Goal: Task Accomplishment & Management: Manage account settings

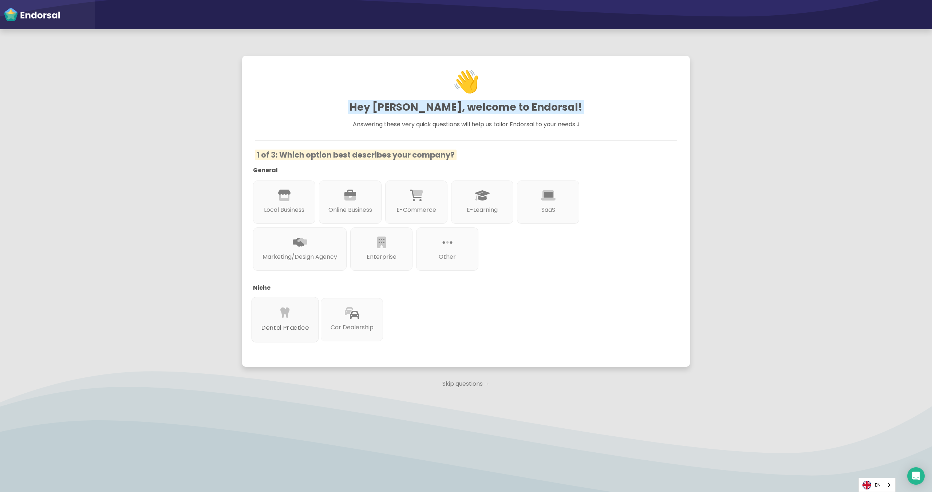
click at [293, 317] on div "Dental Practice" at bounding box center [285, 320] width 67 height 46
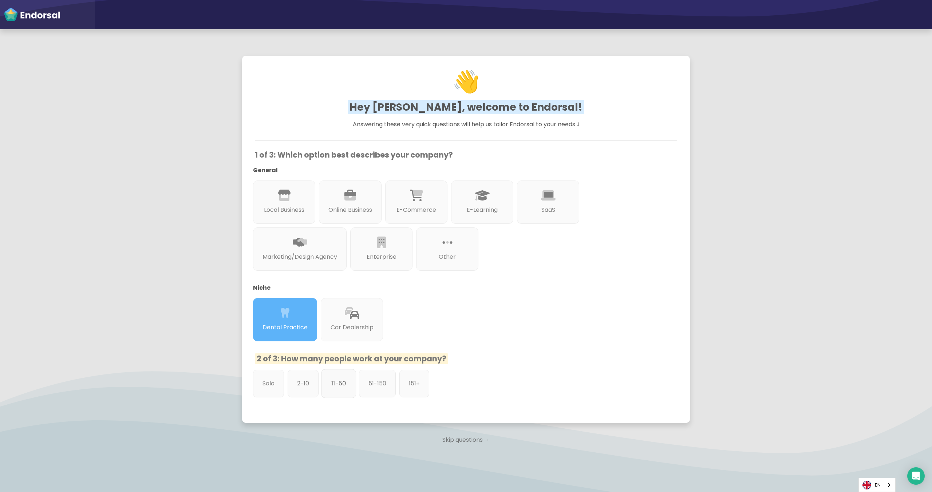
click at [338, 383] on p "11-50" at bounding box center [338, 383] width 15 height 9
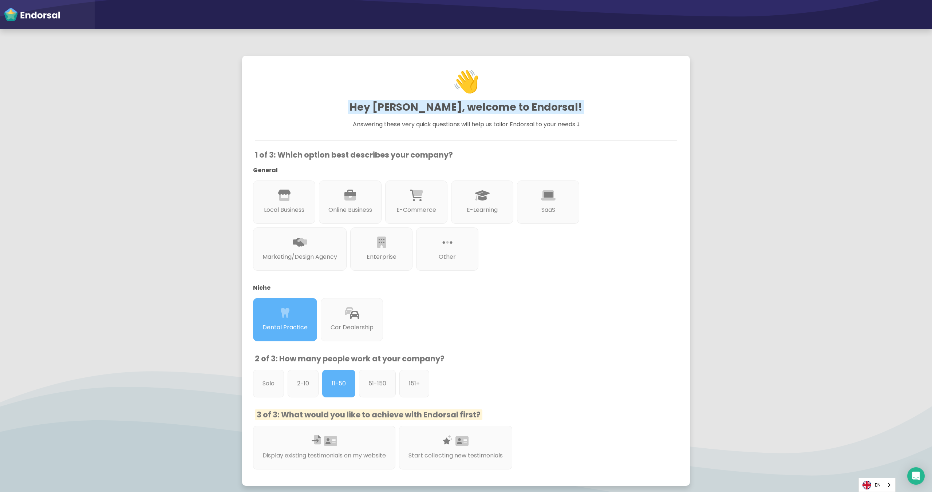
scroll to position [80, 0]
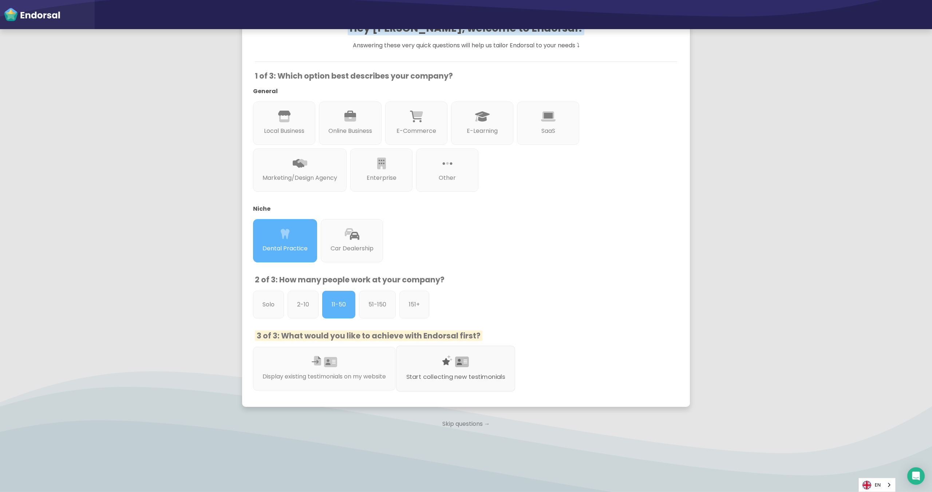
click at [442, 373] on p "Start collecting new testimonials" at bounding box center [455, 376] width 99 height 9
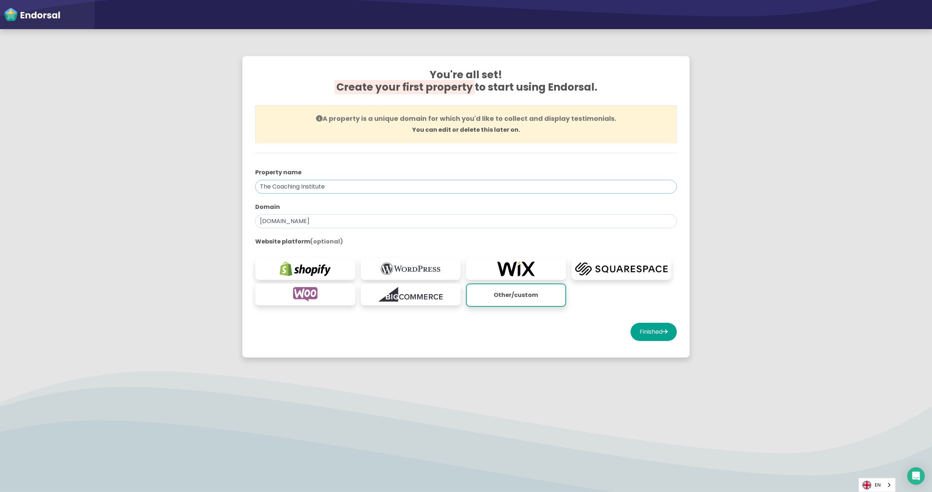
click at [317, 189] on input "The Coaching Institute" at bounding box center [466, 187] width 422 height 14
paste input "East St Kilda Dental"
type input "East St Kilda Dental"
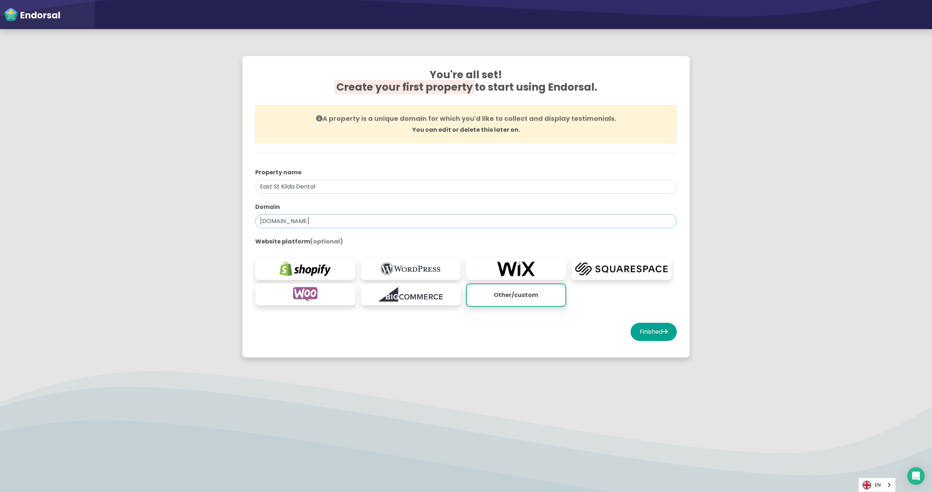
click at [287, 221] on input "thecoachinginstitute.com" at bounding box center [466, 221] width 422 height 14
paste input "https://eaststkildadental.com.au/"
type input "https://eaststkildadental.com.au/"
click at [644, 333] on button "Finished" at bounding box center [654, 332] width 46 height 18
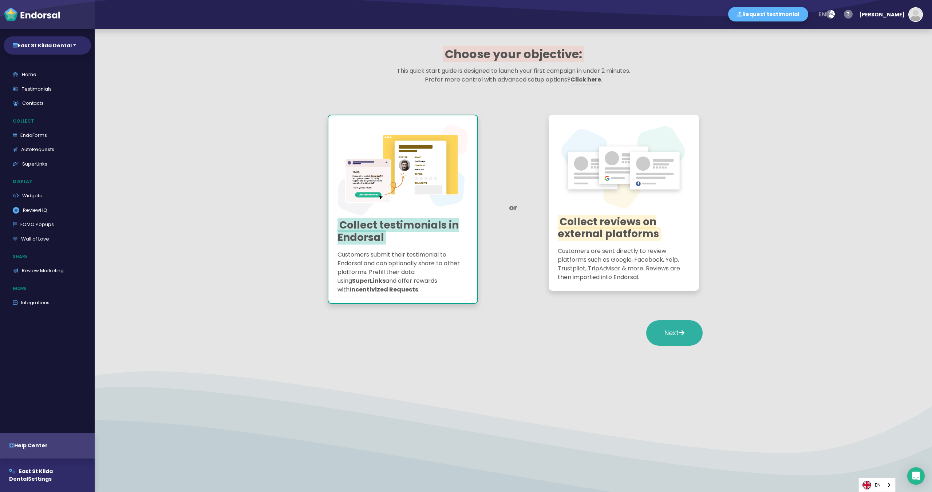
click at [668, 332] on span "Next" at bounding box center [674, 332] width 20 height 9
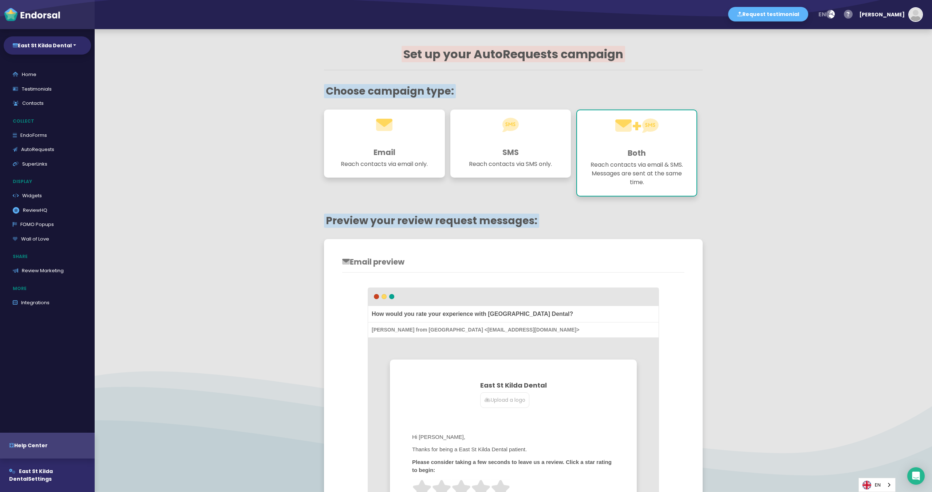
click at [399, 161] on p "Reach contacts via email only." at bounding box center [384, 164] width 103 height 9
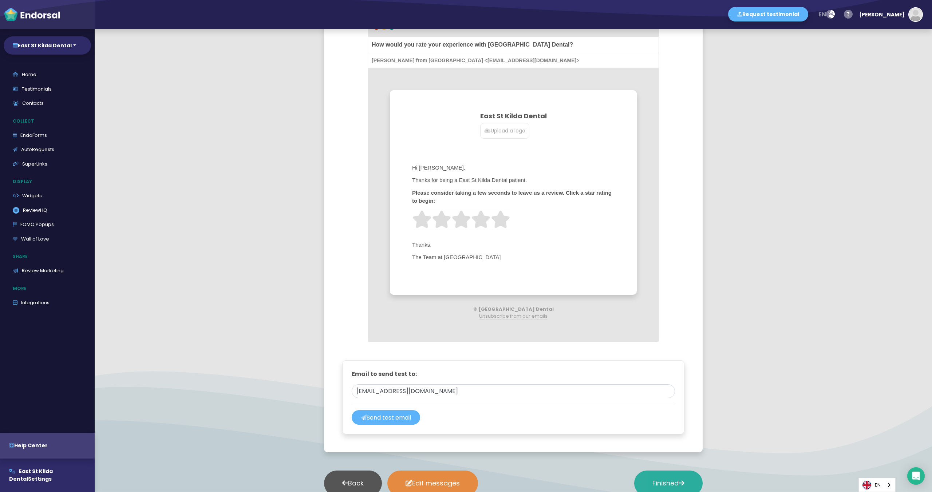
scroll to position [336, 0]
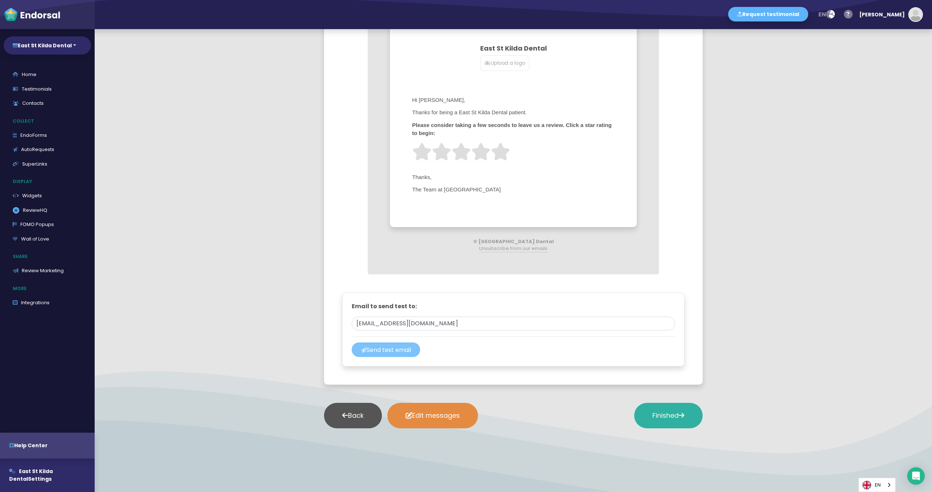
click at [406, 354] on button "Send test email" at bounding box center [386, 350] width 68 height 15
click at [646, 417] on button "Finished" at bounding box center [668, 415] width 68 height 25
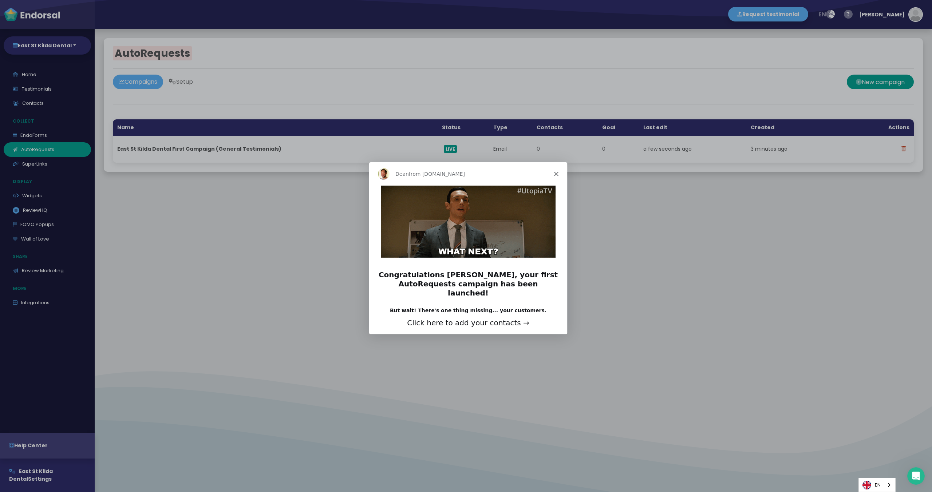
click at [556, 173] on polygon "Close" at bounding box center [556, 173] width 4 height 4
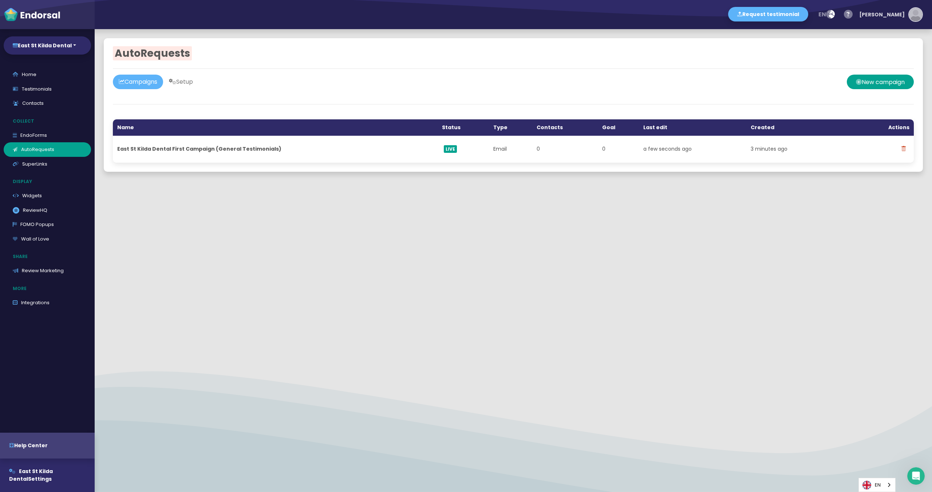
click at [920, 13] on img "button" at bounding box center [915, 14] width 13 height 13
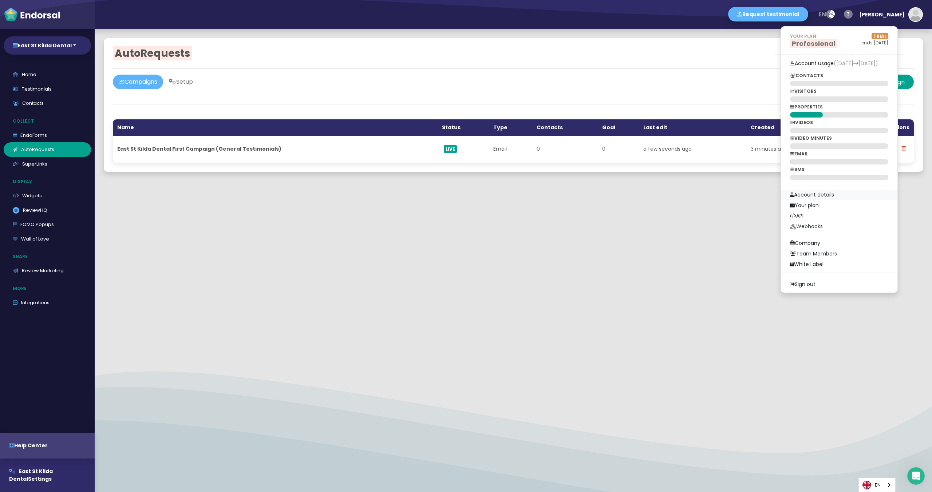
click at [840, 195] on link "Account details" at bounding box center [839, 195] width 116 height 11
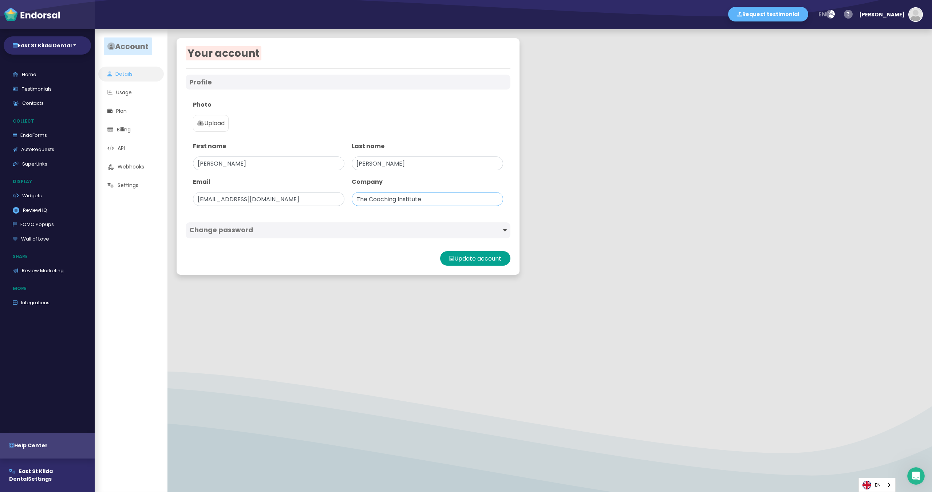
click at [387, 202] on input "The Coaching Institute" at bounding box center [427, 199] width 151 height 14
paste input "East St Kilda Dental"
type input "East St Kilda Dental"
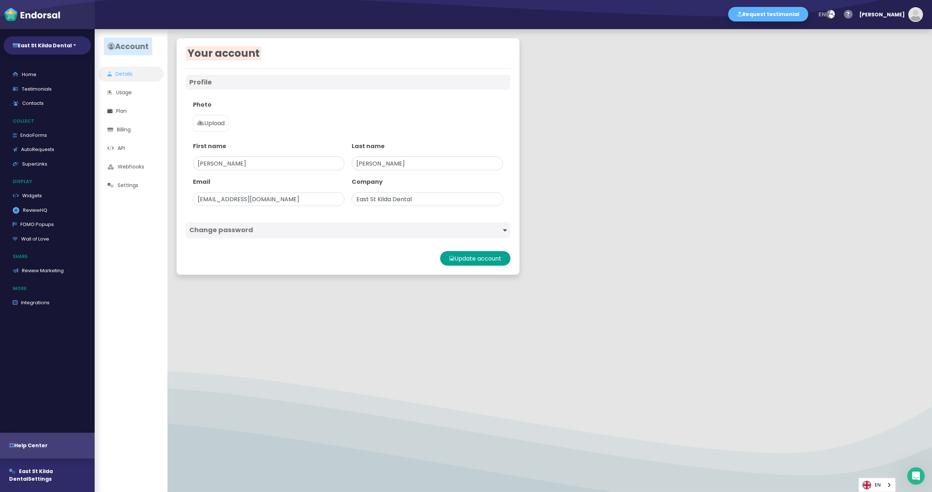
click at [334, 253] on div "Update account" at bounding box center [348, 258] width 325 height 15
click at [473, 258] on button "Update account" at bounding box center [475, 258] width 70 height 15
type input "The Coaching Institute"
click at [221, 123] on p "Upload" at bounding box center [211, 123] width 28 height 9
click at [0, 0] on input "Upload" at bounding box center [0, 0] width 0 height 0
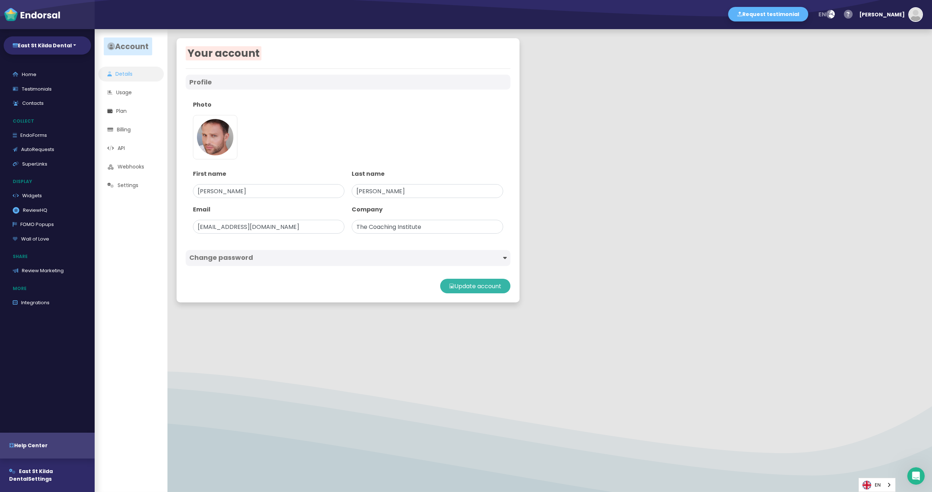
click at [454, 282] on button "Update account" at bounding box center [475, 286] width 70 height 15
click at [281, 285] on div "Update account" at bounding box center [348, 286] width 325 height 15
click at [119, 95] on link "Usage" at bounding box center [131, 92] width 66 height 15
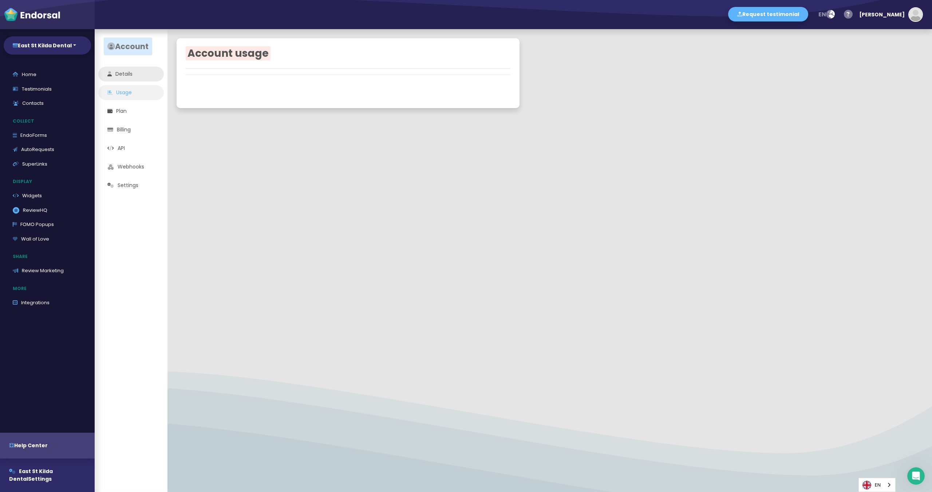
click at [130, 75] on link "Details" at bounding box center [131, 74] width 66 height 15
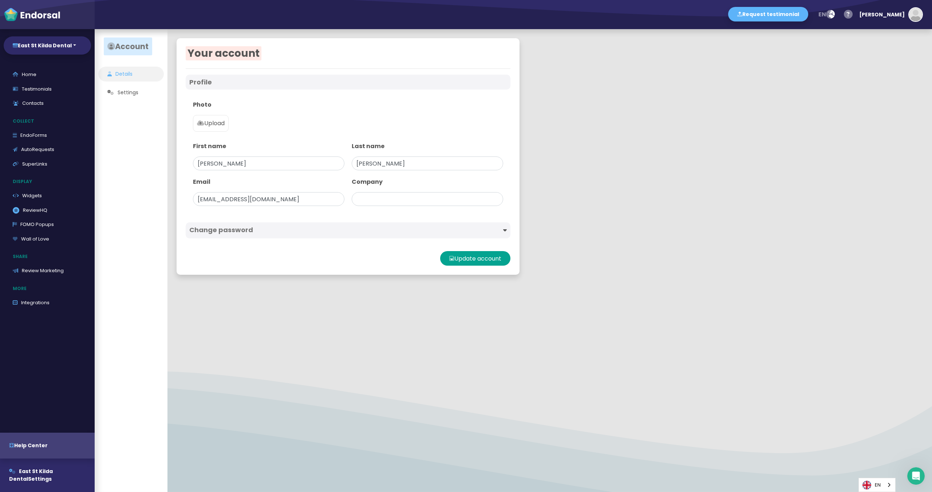
type input "The Coaching Institute"
click at [127, 95] on link "Usage" at bounding box center [131, 92] width 66 height 15
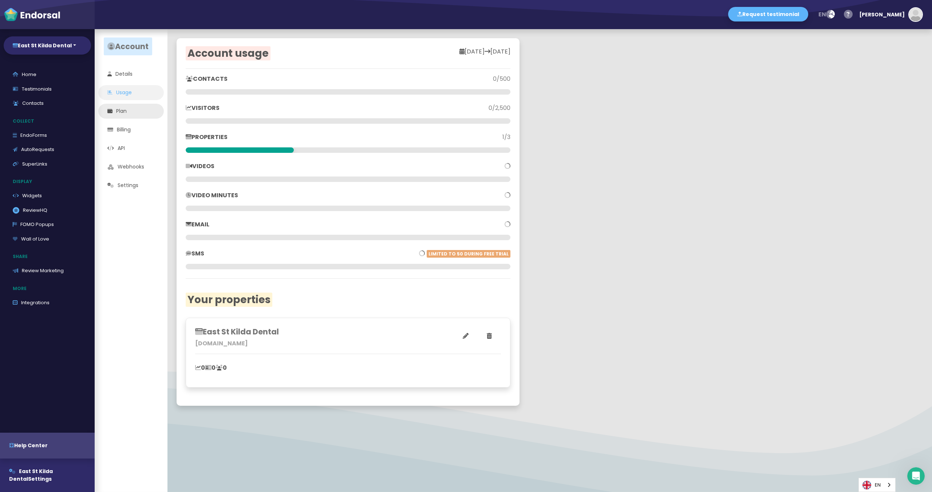
click at [127, 107] on link "Plan" at bounding box center [131, 111] width 66 height 15
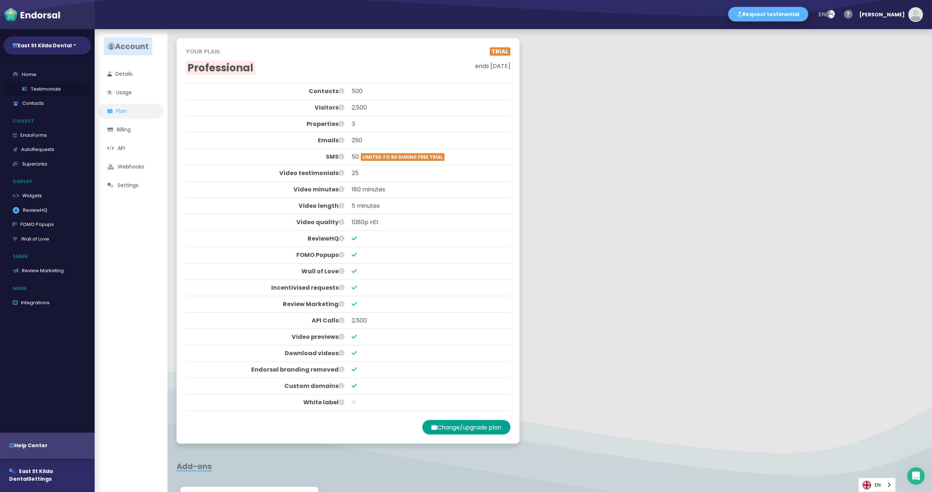
click at [46, 88] on link "Testimonials" at bounding box center [47, 89] width 87 height 15
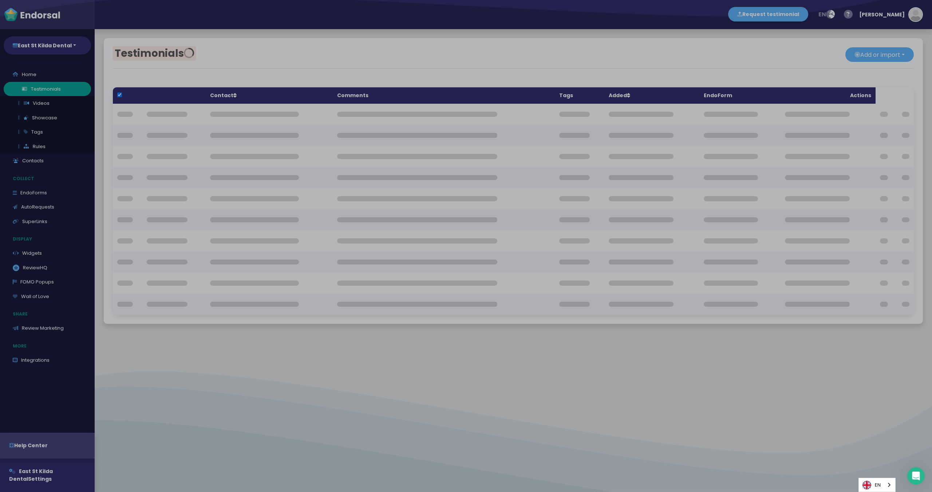
checkbox input "true"
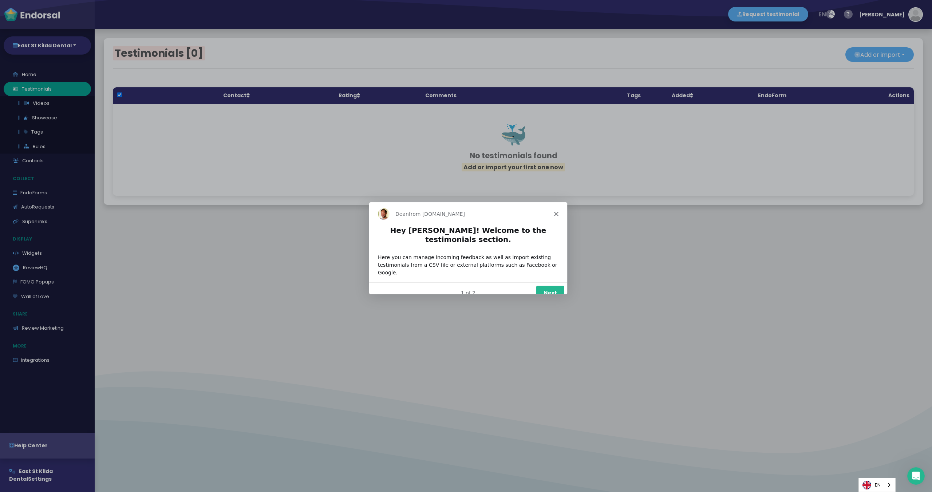
click at [553, 285] on button "Next" at bounding box center [550, 292] width 28 height 15
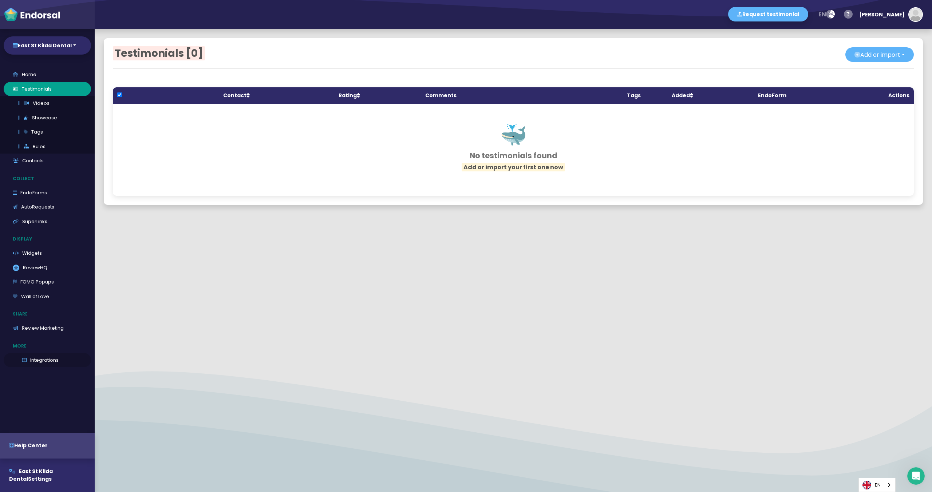
click at [44, 357] on link "Integrations" at bounding box center [47, 360] width 87 height 15
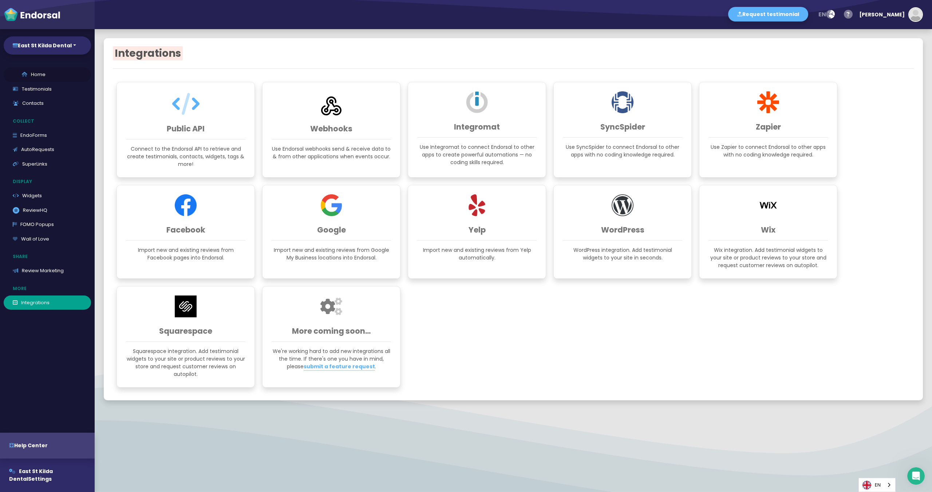
click at [33, 71] on link "Home" at bounding box center [47, 74] width 87 height 15
select select "14"
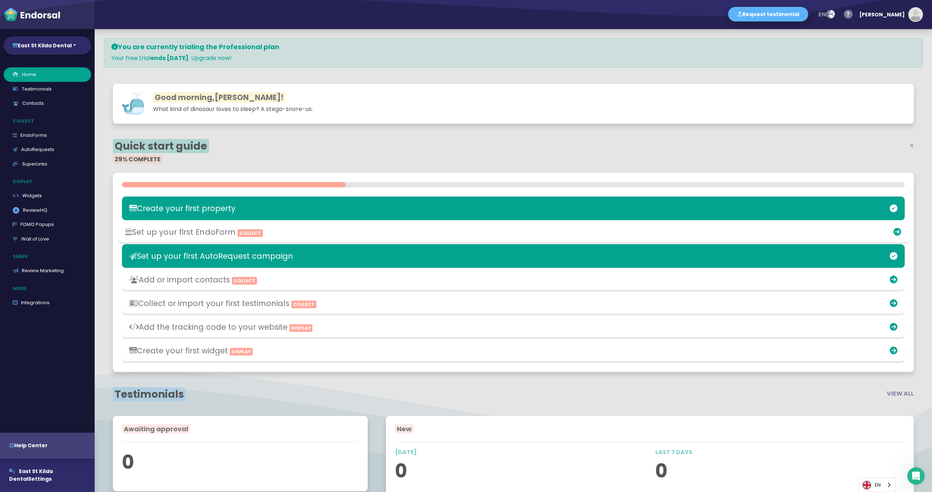
click at [266, 234] on h3 "Set up your first EndoForm Collect" at bounding box center [382, 232] width 515 height 9
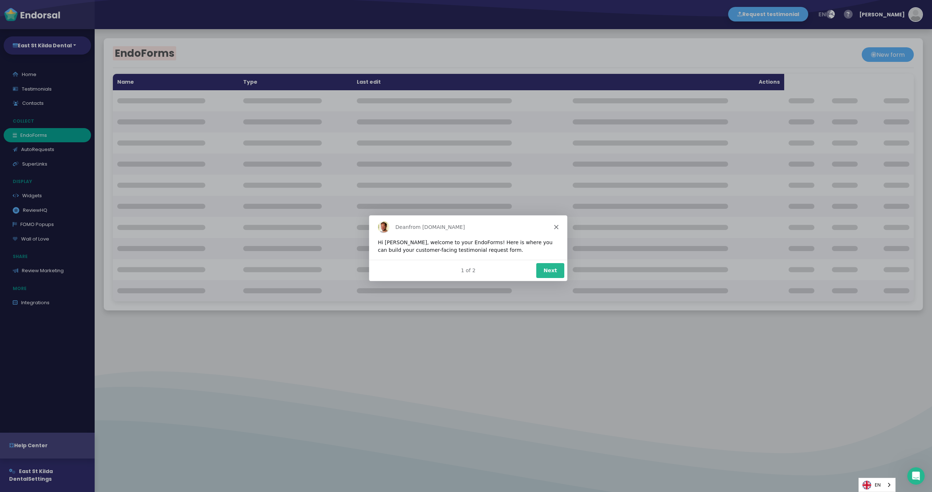
click at [546, 265] on button "Next" at bounding box center [550, 270] width 28 height 15
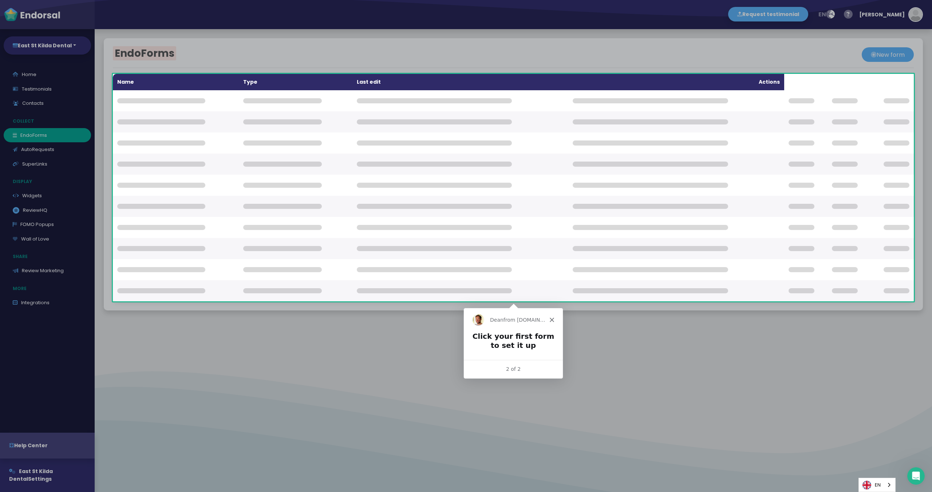
click at [551, 319] on polygon "Close" at bounding box center [551, 319] width 4 height 4
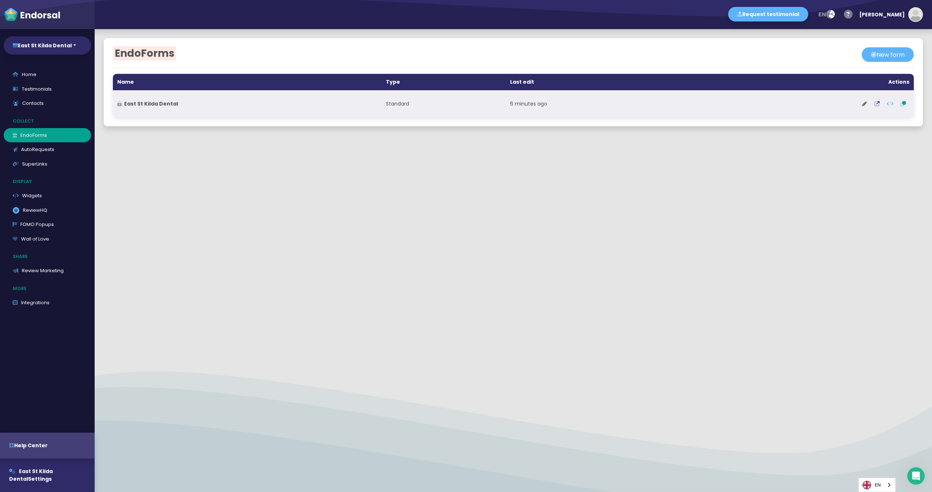
click at [314, 110] on th "East St Kilda Dental" at bounding box center [247, 103] width 269 height 27
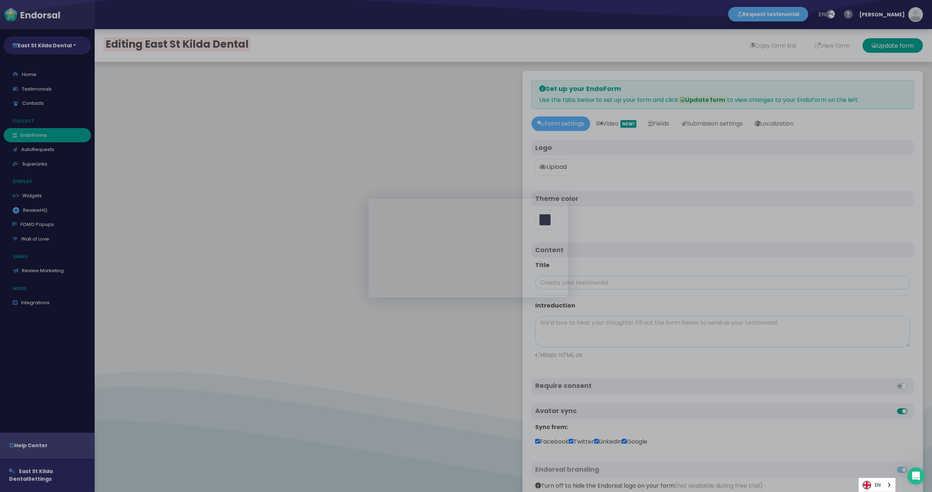
type input "#5DB3F9"
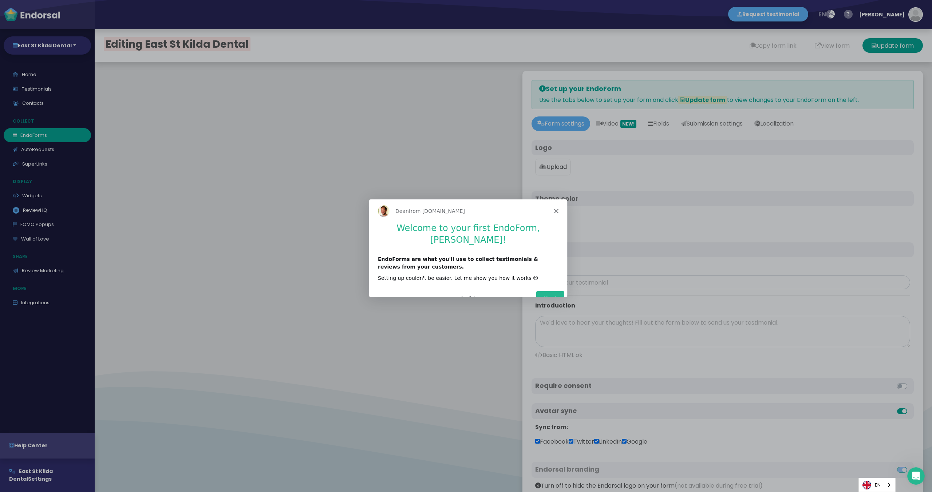
click at [546, 291] on button "Next" at bounding box center [550, 298] width 28 height 15
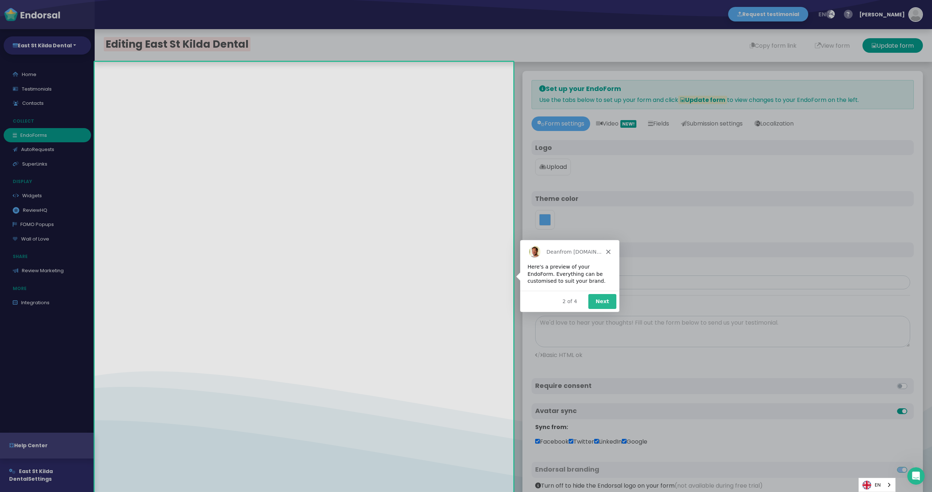
click at [604, 301] on button "Next" at bounding box center [602, 300] width 28 height 15
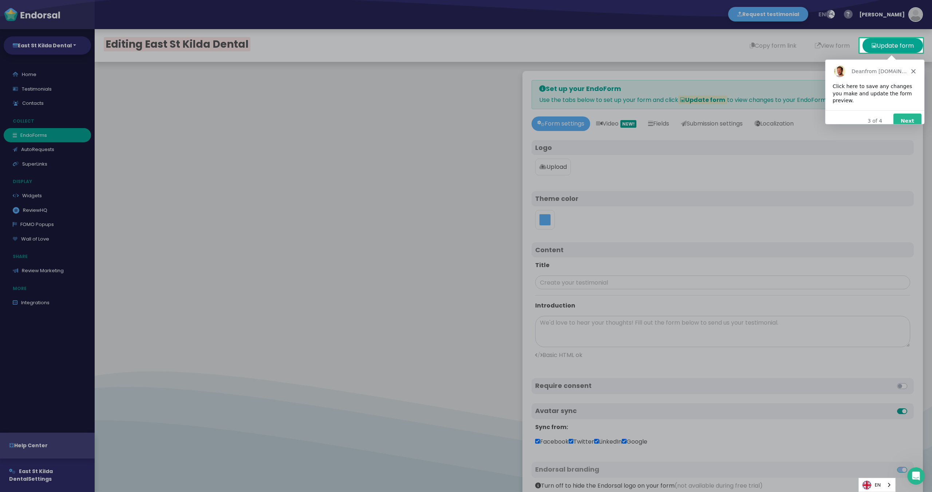
click at [906, 114] on button "Next" at bounding box center [907, 120] width 28 height 15
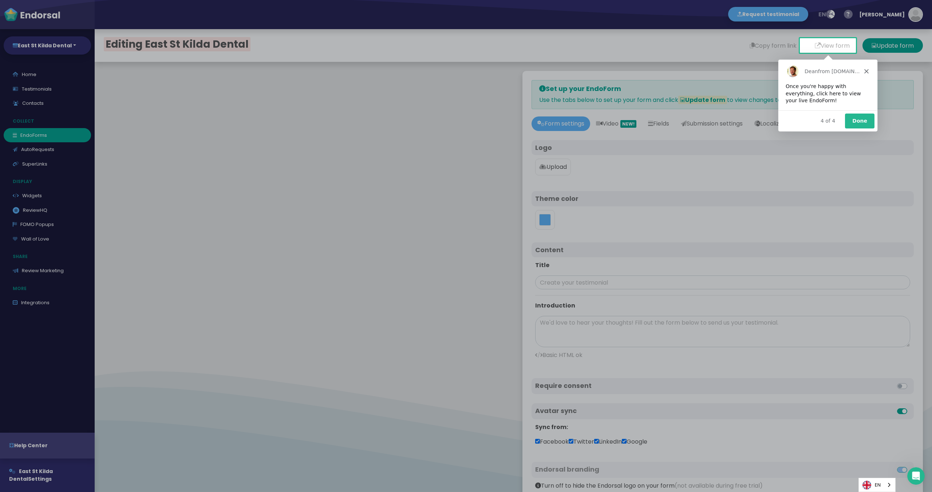
click at [859, 121] on button "Done" at bounding box center [858, 120] width 29 height 15
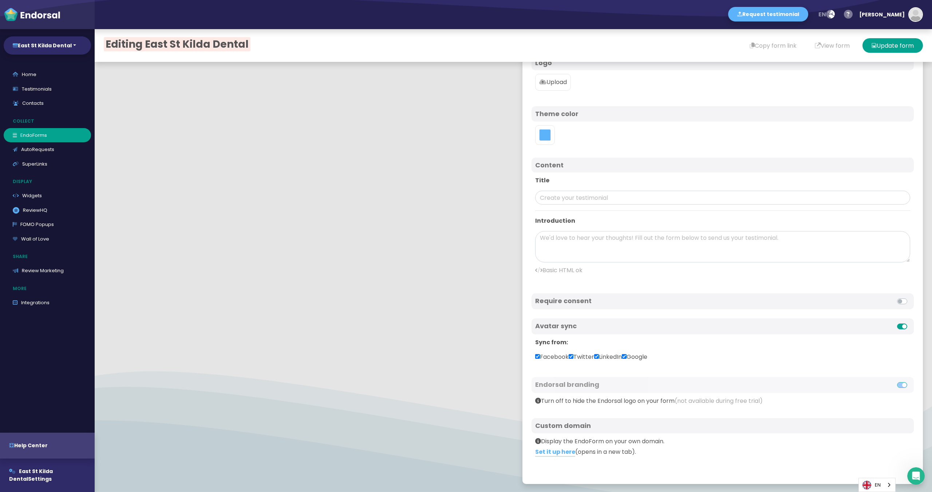
scroll to position [86, 0]
click at [564, 451] on link "Set it up here" at bounding box center [555, 451] width 40 height 9
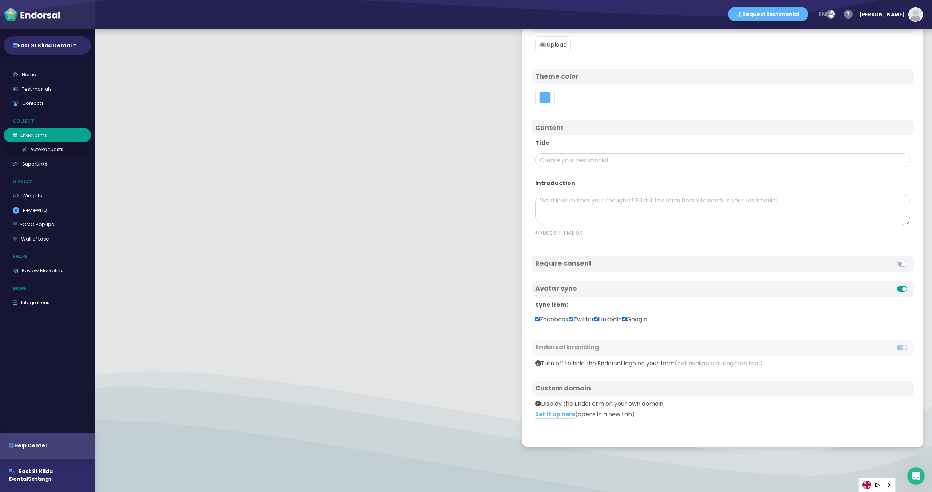
click at [49, 146] on link "AutoRequests" at bounding box center [47, 149] width 87 height 15
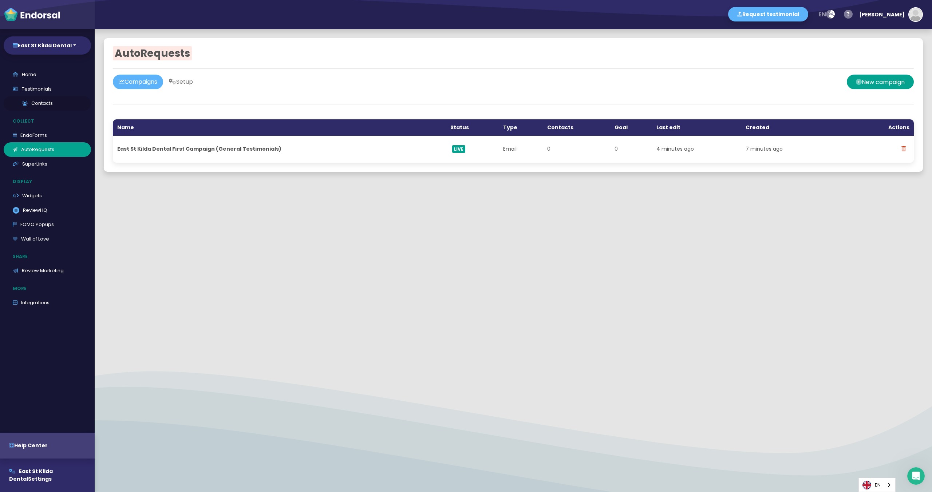
click at [48, 102] on link "Contacts" at bounding box center [47, 103] width 87 height 15
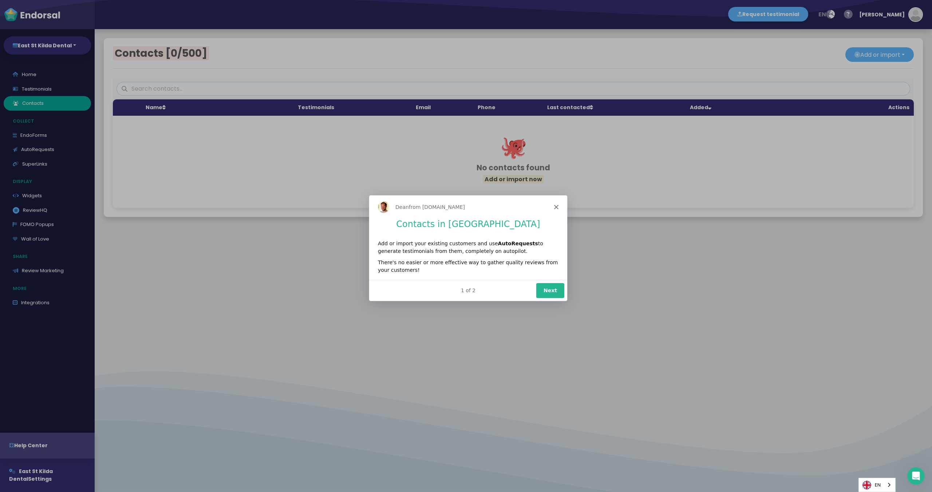
click at [547, 291] on button "Next" at bounding box center [550, 290] width 28 height 15
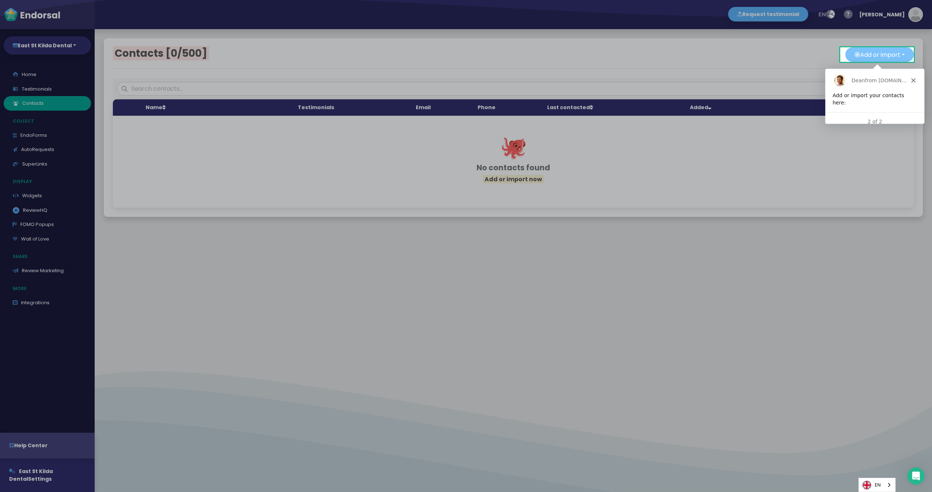
click at [890, 56] on button "Add or import" at bounding box center [879, 54] width 68 height 15
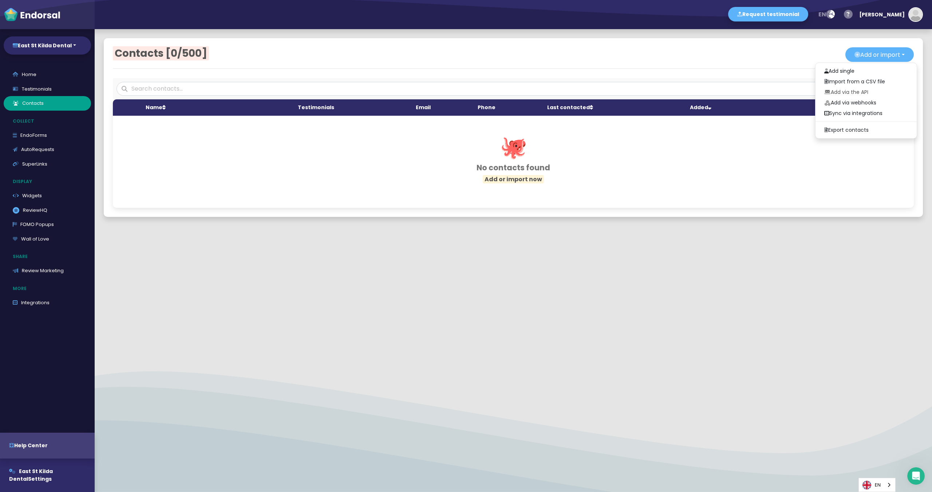
click at [656, 251] on div at bounding box center [513, 248] width 837 height 9
click at [35, 90] on link "Testimonials" at bounding box center [47, 89] width 87 height 15
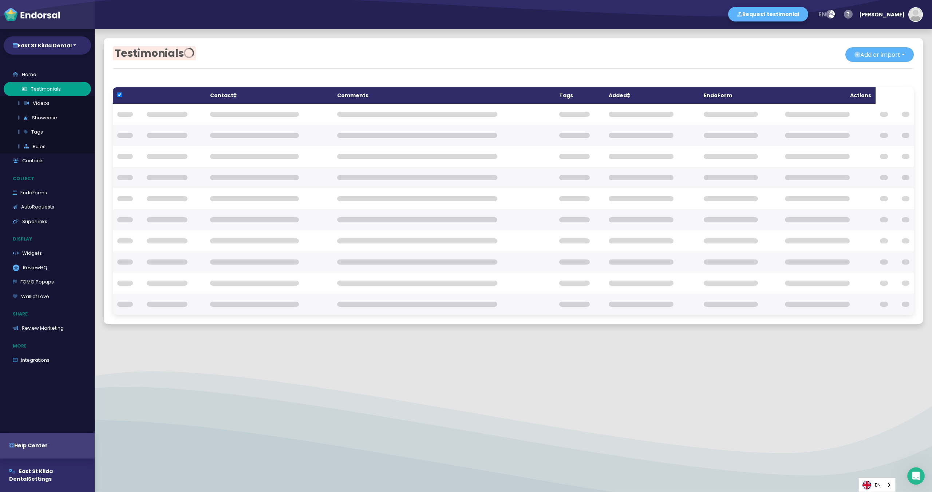
checkbox input "true"
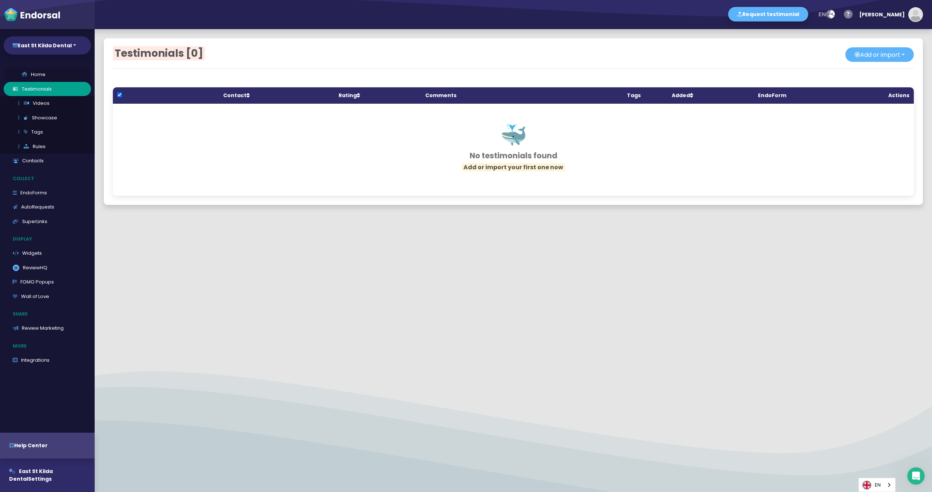
click at [43, 76] on link "Home" at bounding box center [47, 74] width 87 height 15
select select "14"
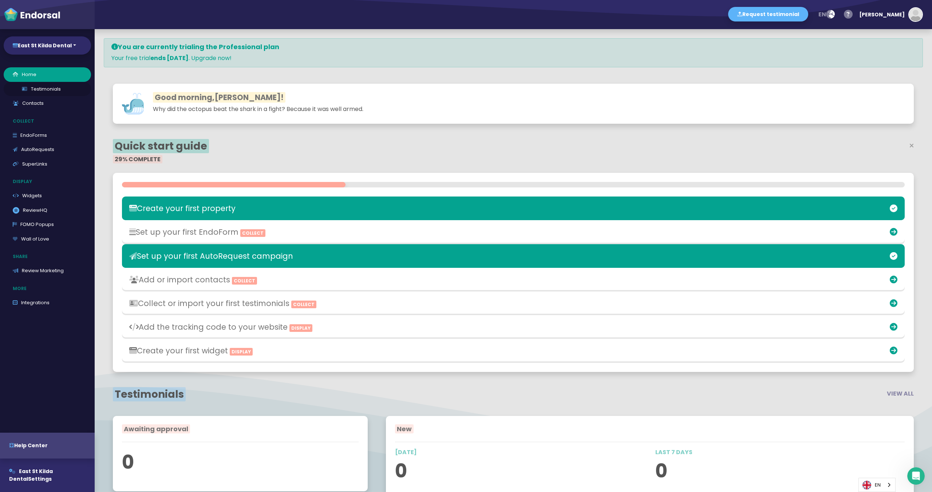
click at [52, 88] on link "Testimonials" at bounding box center [47, 89] width 87 height 15
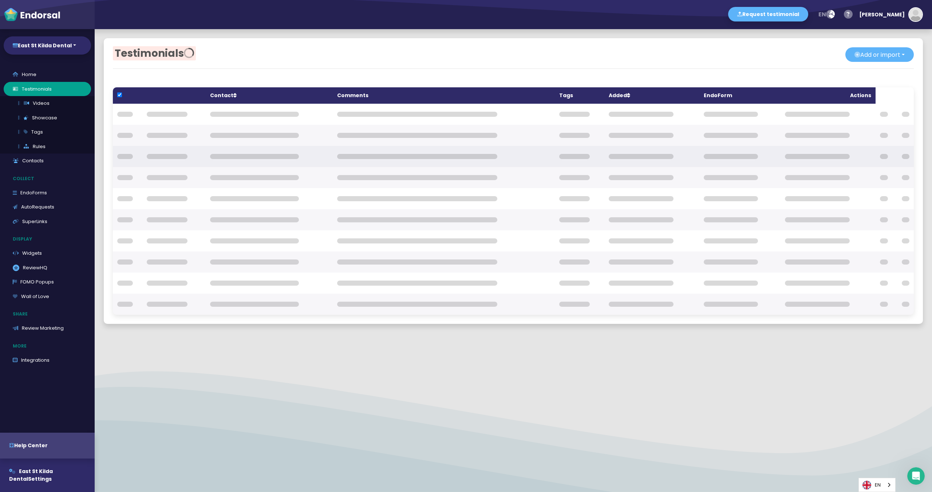
checkbox input "true"
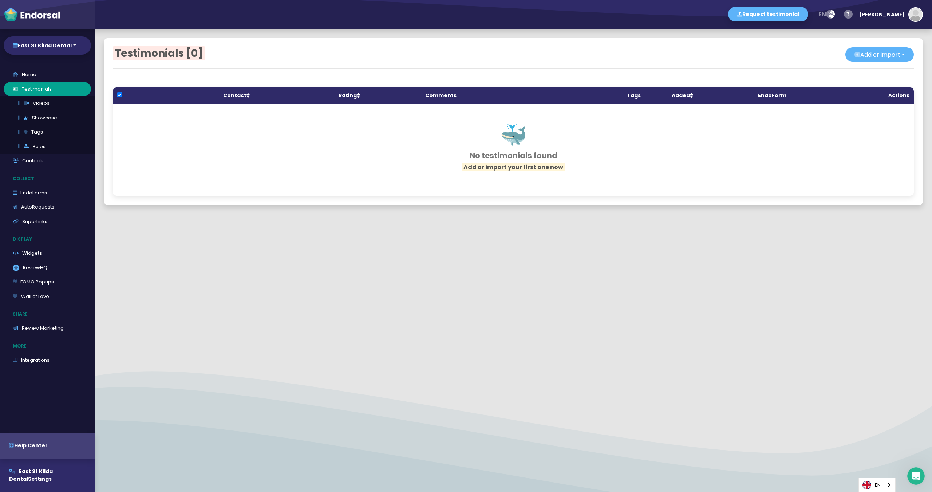
click at [103, 147] on div "Testimonials [0] Add or import Add single Upload from CSV file Import from exte…" at bounding box center [513, 121] width 837 height 185
click at [36, 190] on link "EndoForms" at bounding box center [47, 193] width 87 height 15
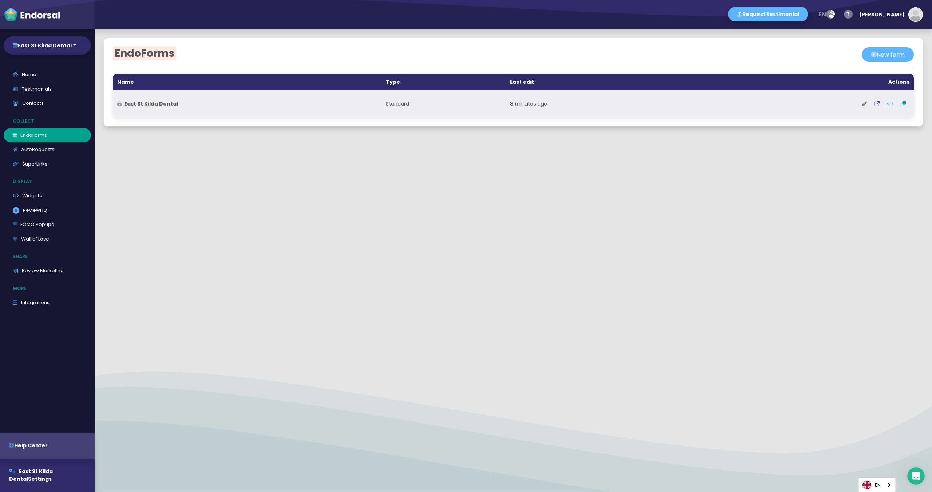
click at [644, 107] on td "8 minutes ago" at bounding box center [594, 103] width 177 height 27
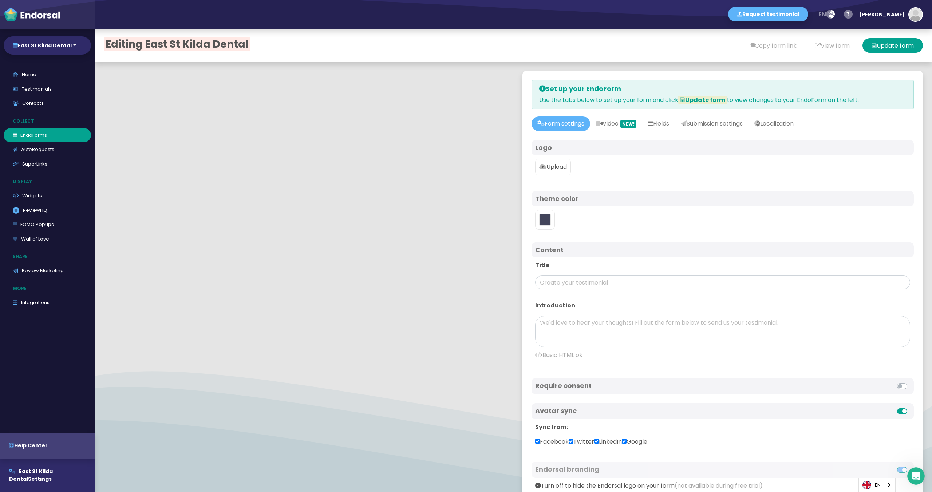
type input "#5DB3F9"
click at [621, 206] on div "Theme color" at bounding box center [723, 198] width 382 height 15
click at [28, 250] on p "Share" at bounding box center [49, 257] width 91 height 14
click at [68, 42] on button "East St Kilda Dental" at bounding box center [47, 45] width 87 height 18
click at [48, 80] on link "New property" at bounding box center [42, 80] width 76 height 11
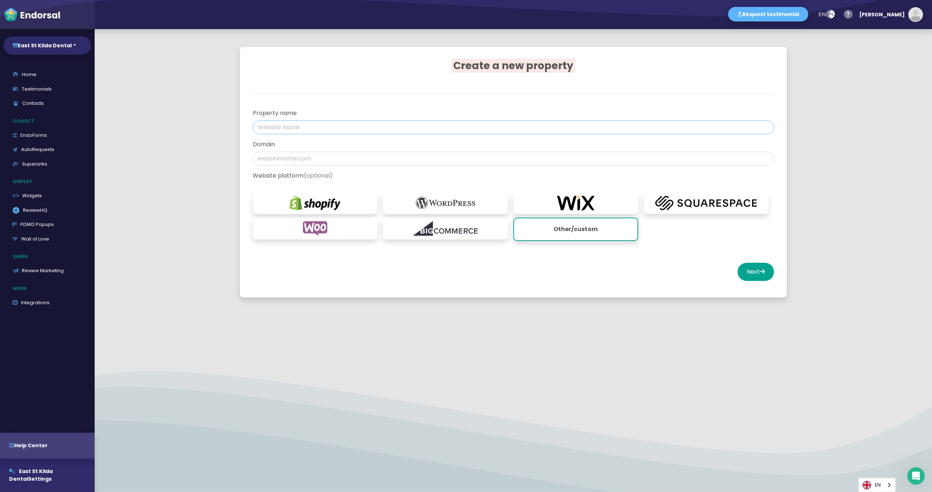
click at [302, 127] on input "text" at bounding box center [513, 128] width 521 height 14
paste input "East St Kilda Dental"
type input "East St Kilda Dental"
click at [282, 160] on input "text" at bounding box center [513, 159] width 521 height 14
paste input "https://eaststkildadental.com.au/"
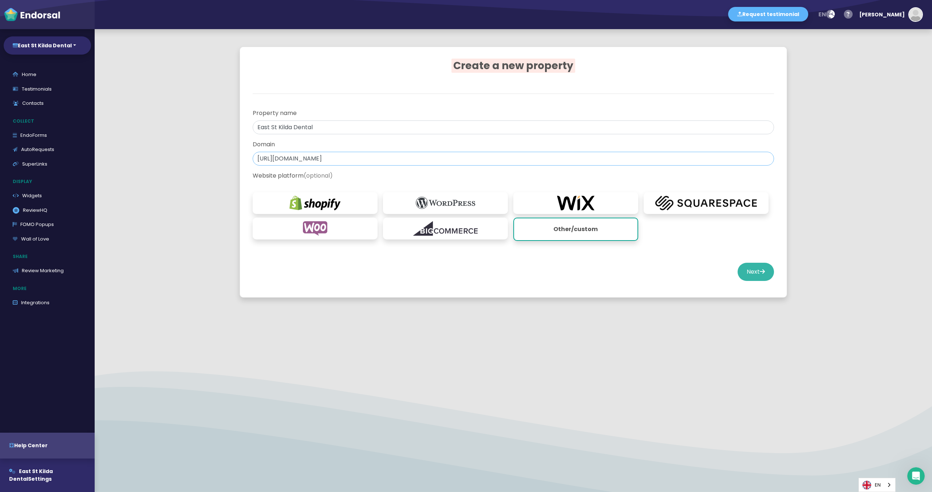
type input "https://eaststkildadental.com.au/"
click at [753, 273] on button "Next" at bounding box center [756, 272] width 36 height 18
select select "14"
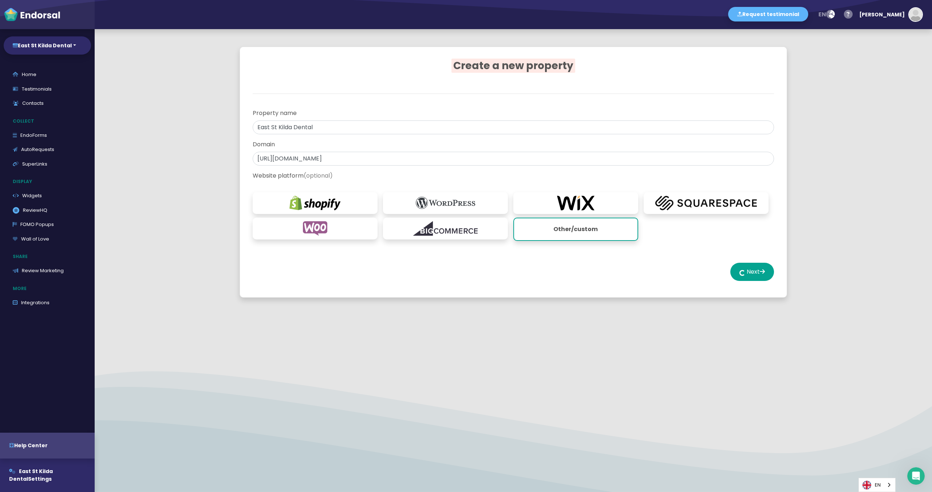
select select "14"
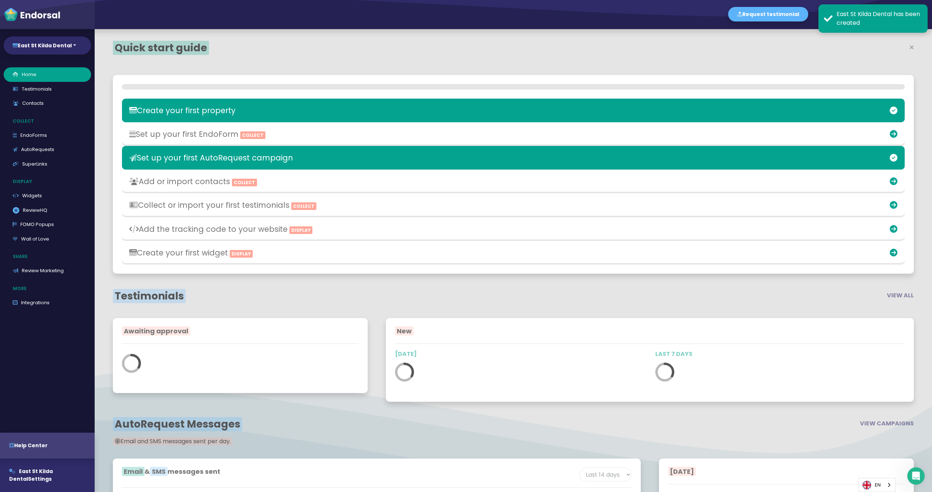
scroll to position [304, 528]
click at [467, 258] on div "Create your first widget Display" at bounding box center [383, 252] width 522 height 17
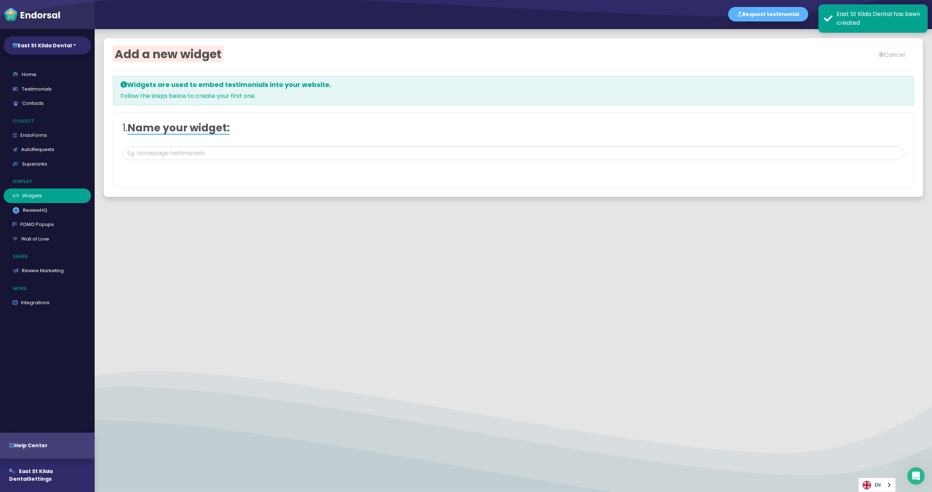
type input "#FFFFFF"
type input "#555555"
type input "#777777"
type input "#555555"
type input "#FFD75C"
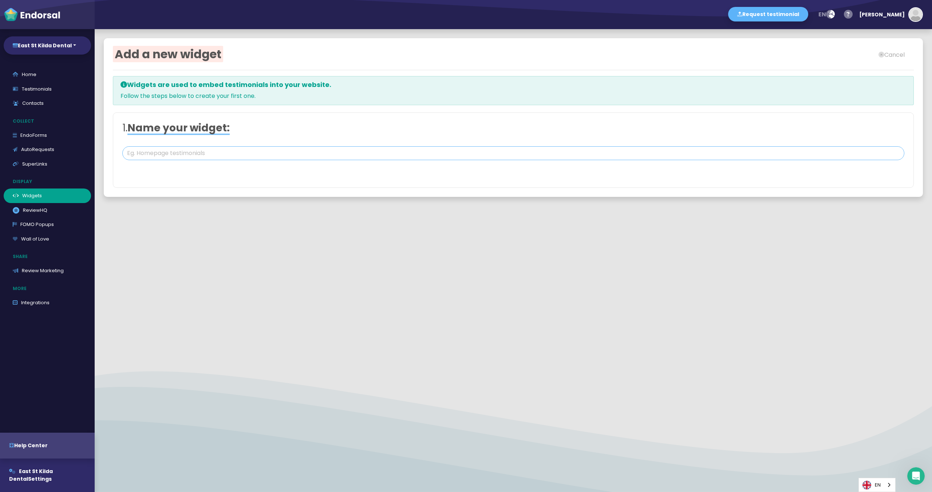
click at [221, 157] on input "text" at bounding box center [513, 153] width 782 height 14
type input "Homepage testimonials"
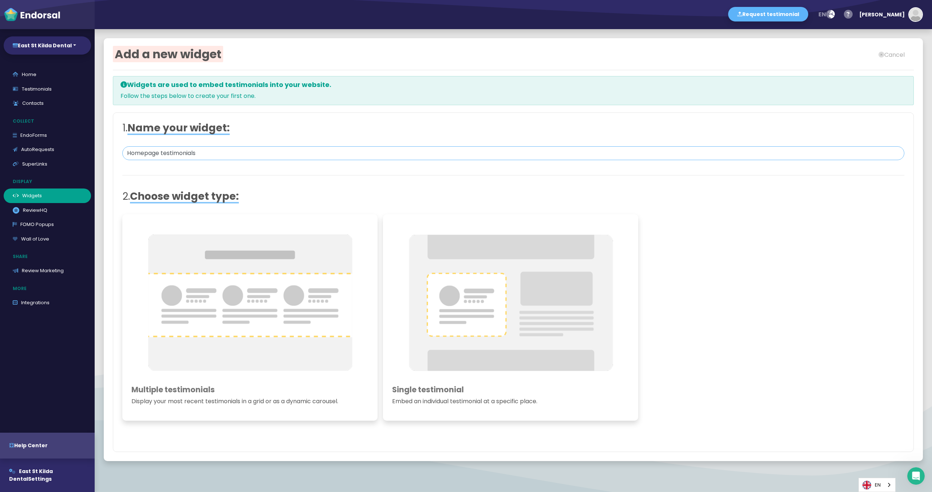
scroll to position [15, 0]
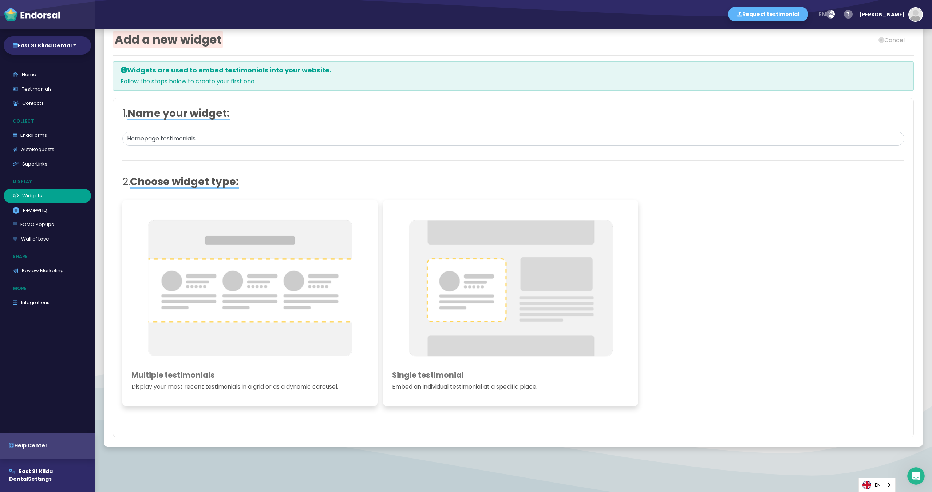
click at [321, 257] on img at bounding box center [249, 288] width 237 height 158
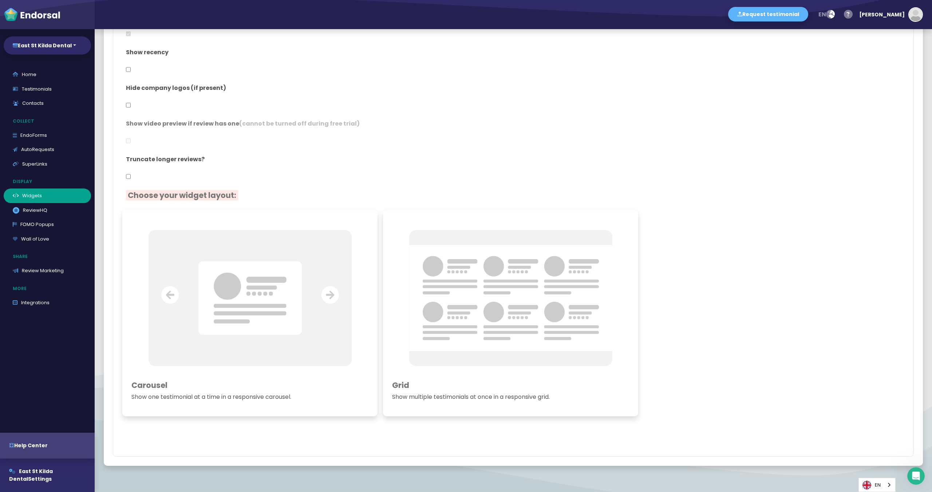
scroll to position [748, 0]
click at [272, 305] on img at bounding box center [249, 299] width 237 height 158
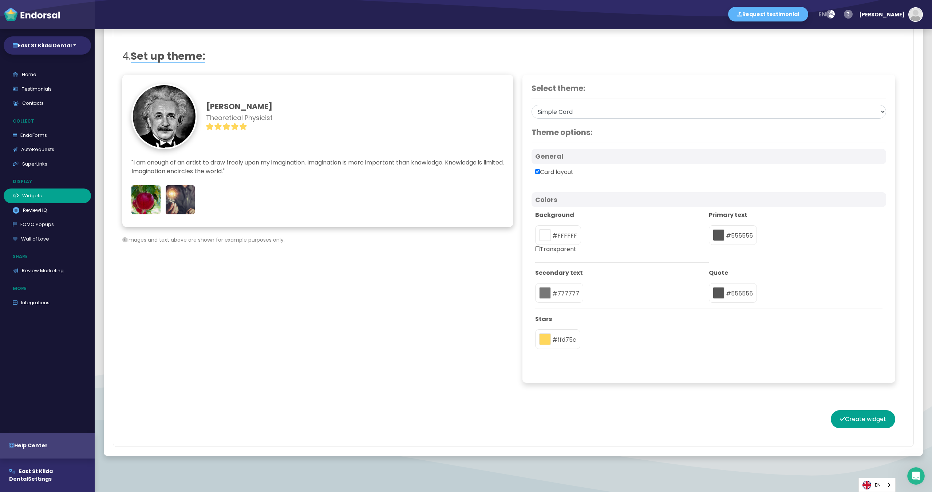
scroll to position [1471, 0]
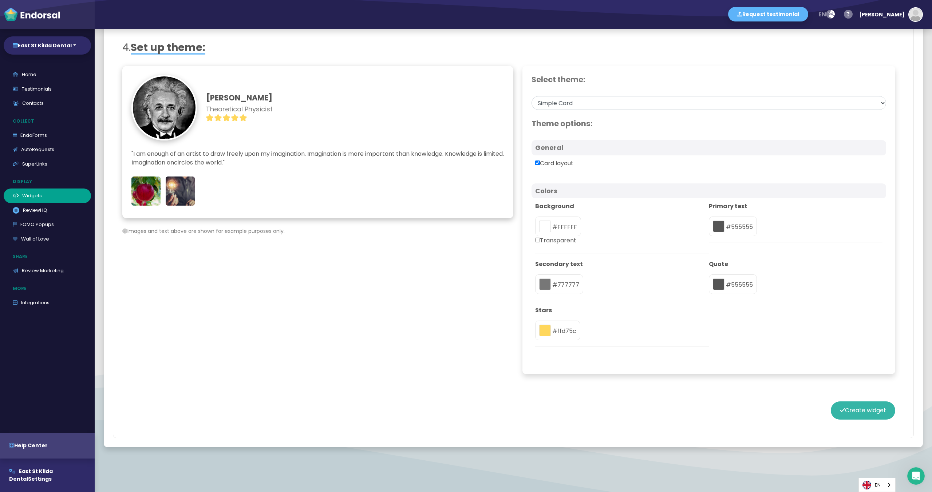
click at [861, 408] on button "Create widget" at bounding box center [863, 411] width 64 height 18
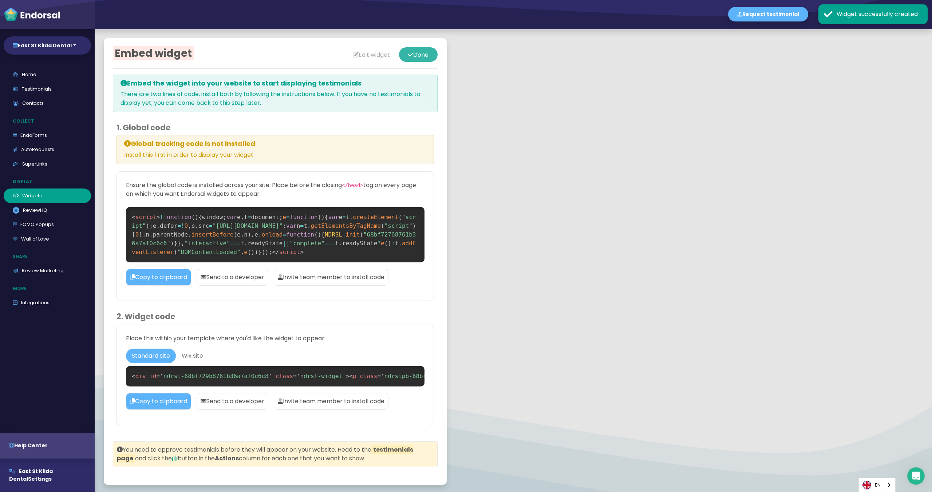
click at [414, 55] on button "Done" at bounding box center [418, 54] width 39 height 15
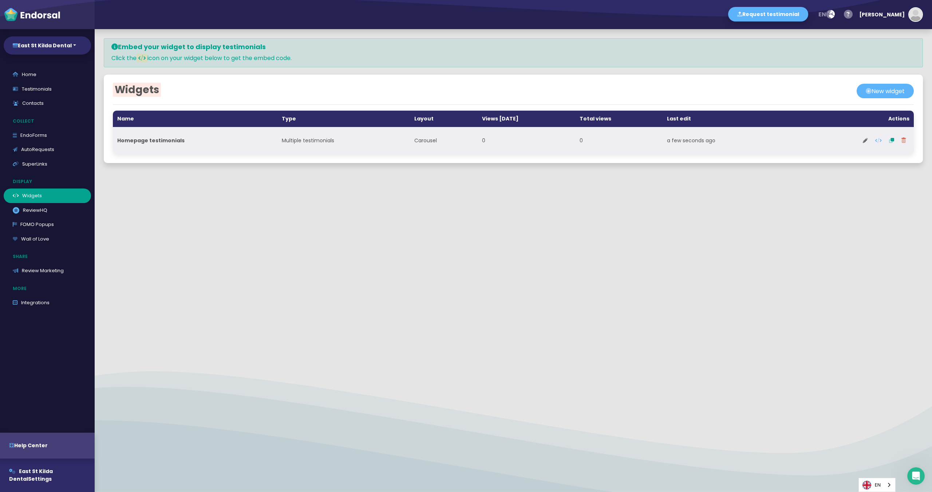
click at [311, 145] on td "Multiple testimonials" at bounding box center [343, 140] width 132 height 27
click at [316, 141] on td "Multiple testimonials" at bounding box center [343, 140] width 132 height 27
click at [862, 139] on button at bounding box center [865, 140] width 12 height 18
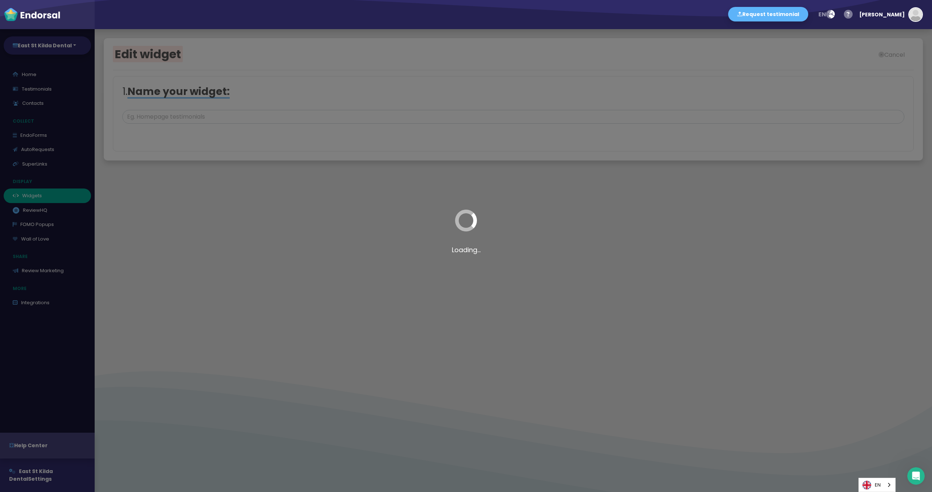
type input "Homepage testimonials"
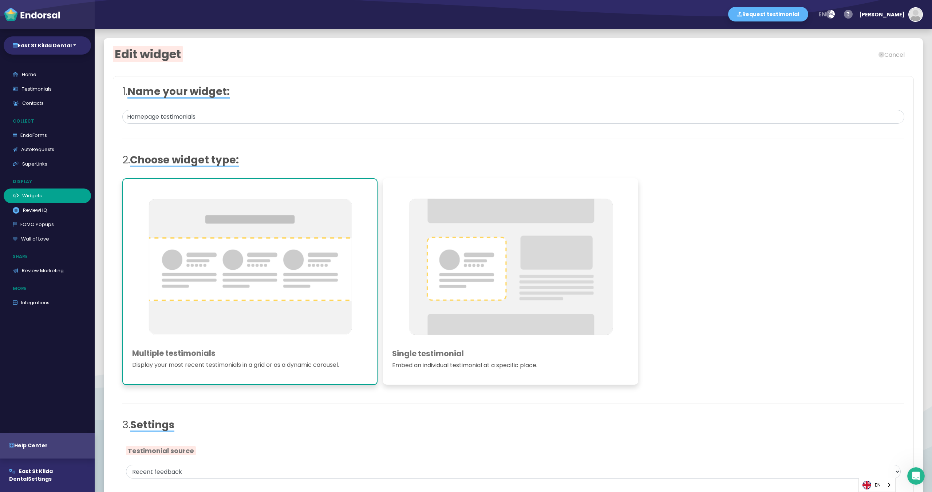
type input "#FFFFFF"
type input "#555555"
type input "#777777"
type input "#555555"
type input "#FFD75C"
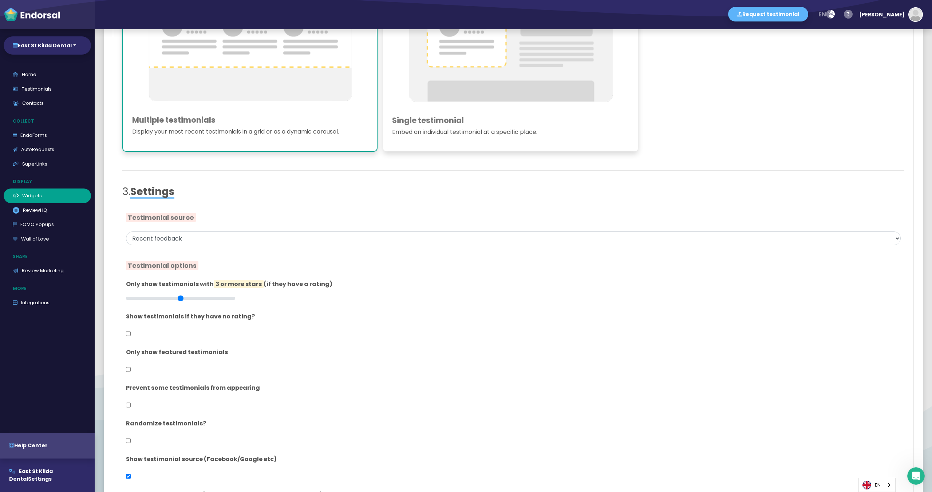
scroll to position [302, 0]
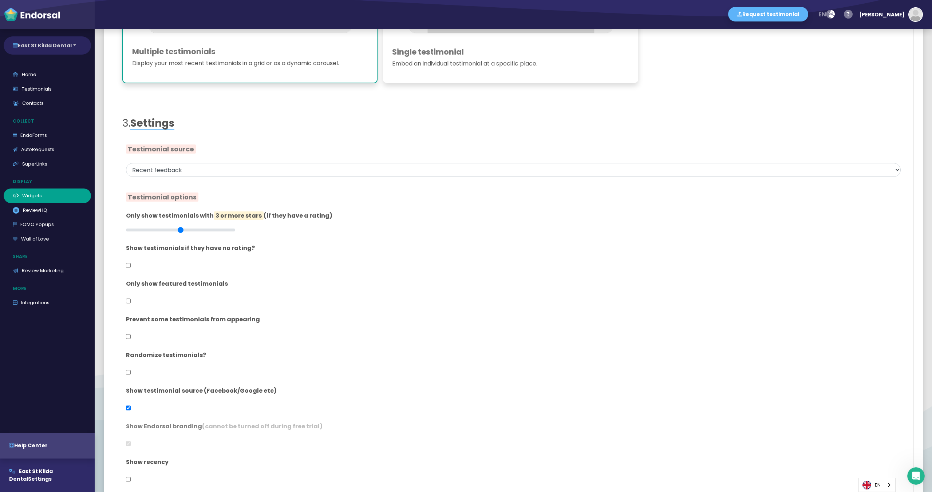
click at [58, 44] on button "East St Kilda Dental" at bounding box center [47, 45] width 87 height 18
click at [46, 64] on link "East St Kilda Dental" at bounding box center [42, 64] width 76 height 11
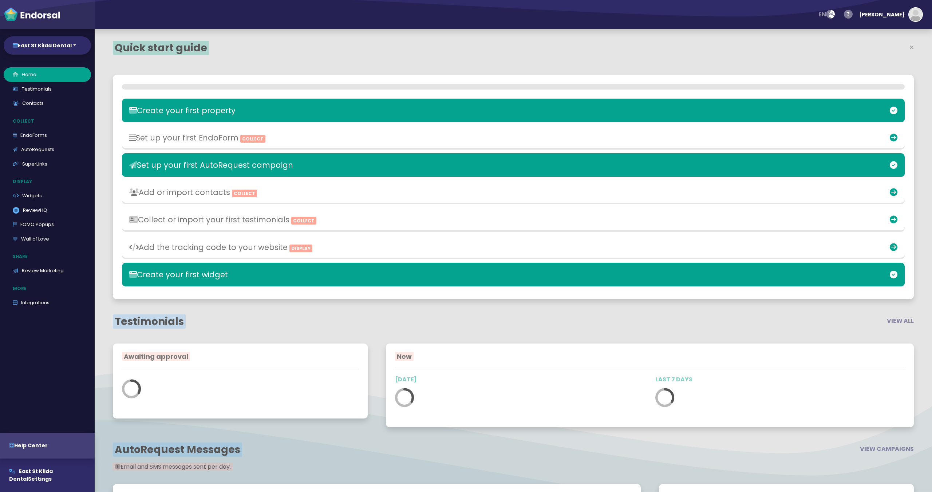
select select "14"
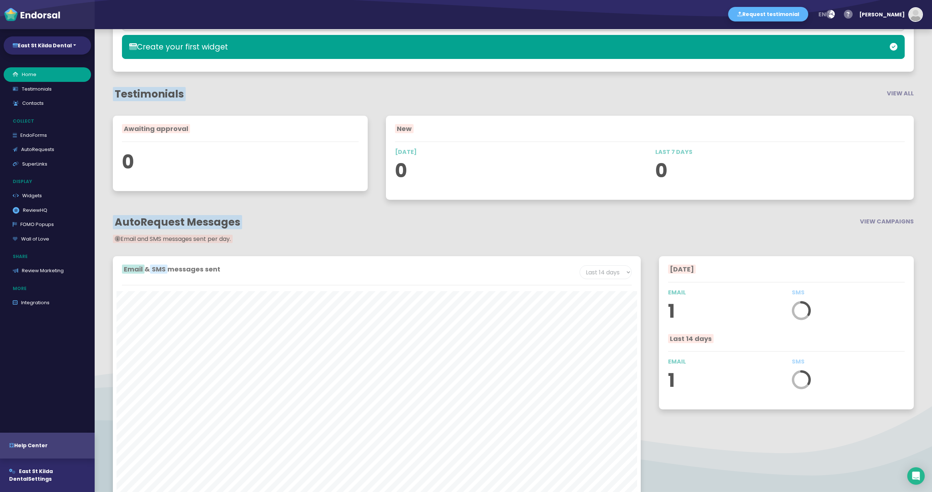
scroll to position [362, 0]
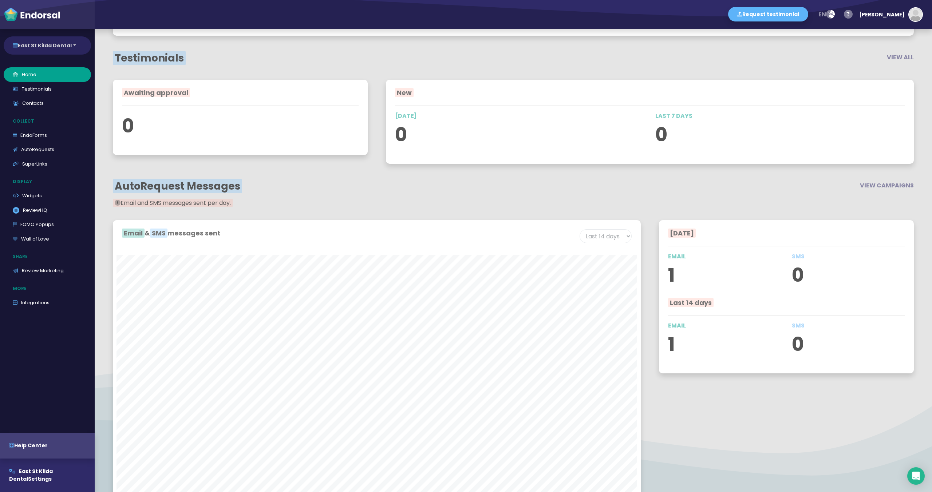
click at [59, 42] on button "East St Kilda Dental" at bounding box center [47, 45] width 87 height 18
click at [45, 74] on link "East St Kilda Dental" at bounding box center [42, 74] width 76 height 11
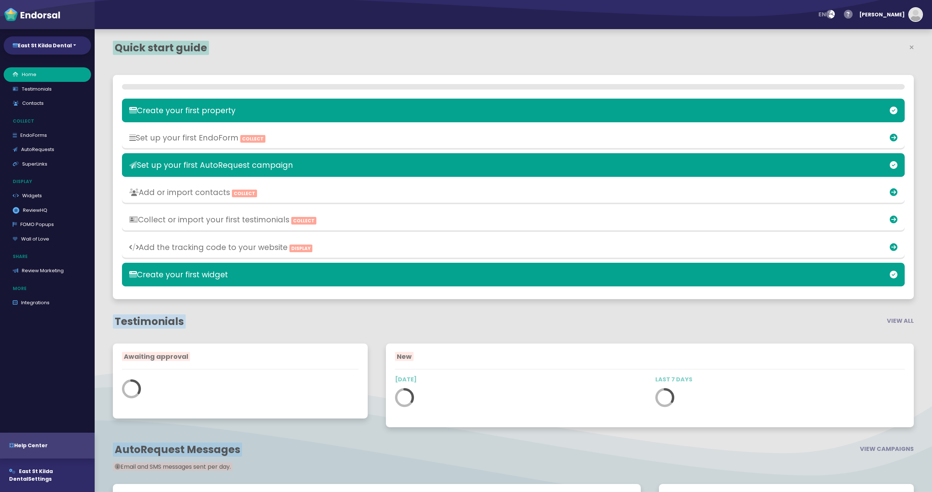
select select "14"
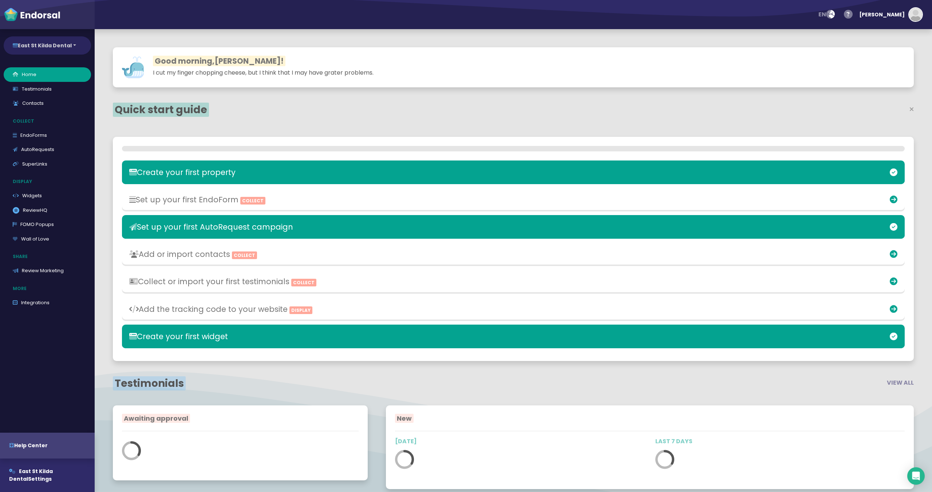
click at [55, 46] on button "East St Kilda Dental" at bounding box center [47, 45] width 87 height 18
click at [47, 91] on link "Manage properties" at bounding box center [42, 91] width 76 height 11
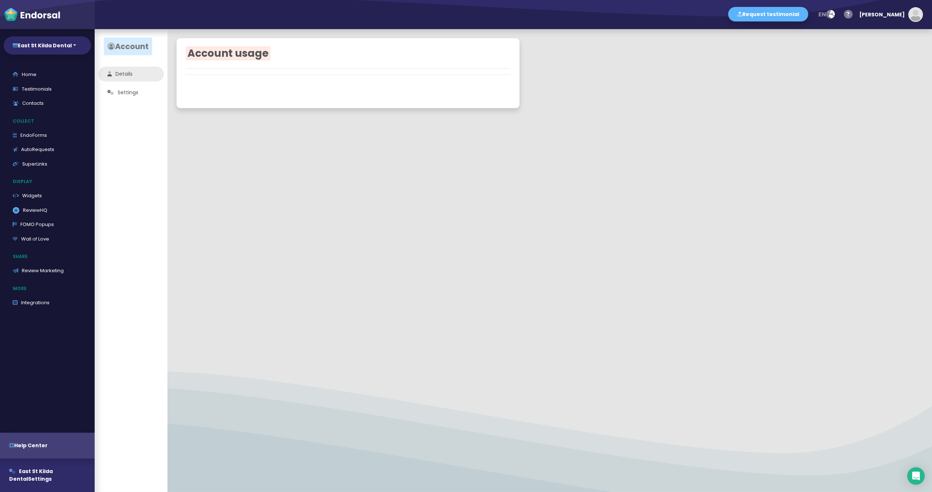
click at [127, 75] on link "Details" at bounding box center [131, 74] width 66 height 15
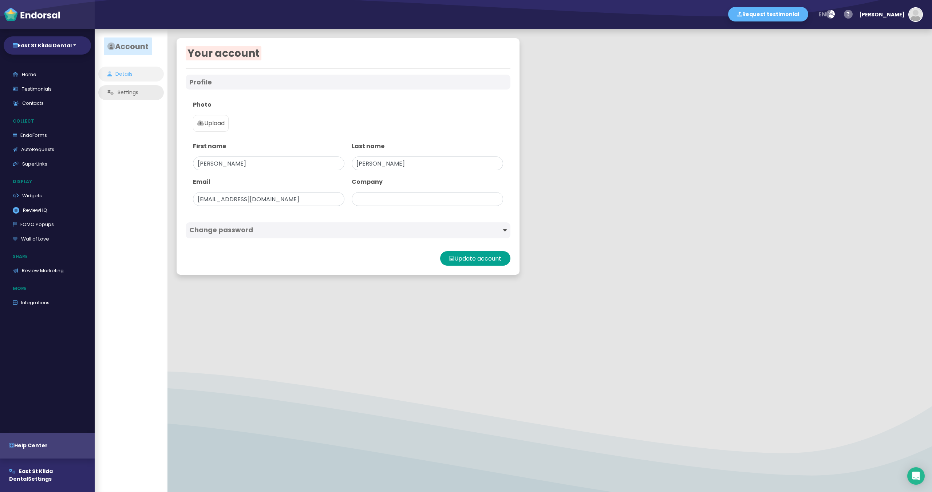
type input "The Coaching Institute"
click at [129, 96] on link "Settings" at bounding box center [131, 92] width 66 height 15
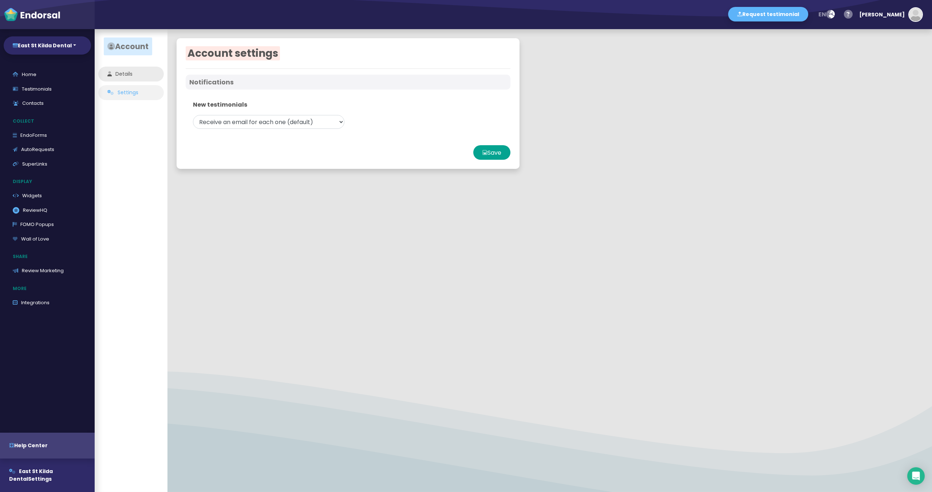
click at [131, 75] on link "Details" at bounding box center [131, 74] width 66 height 15
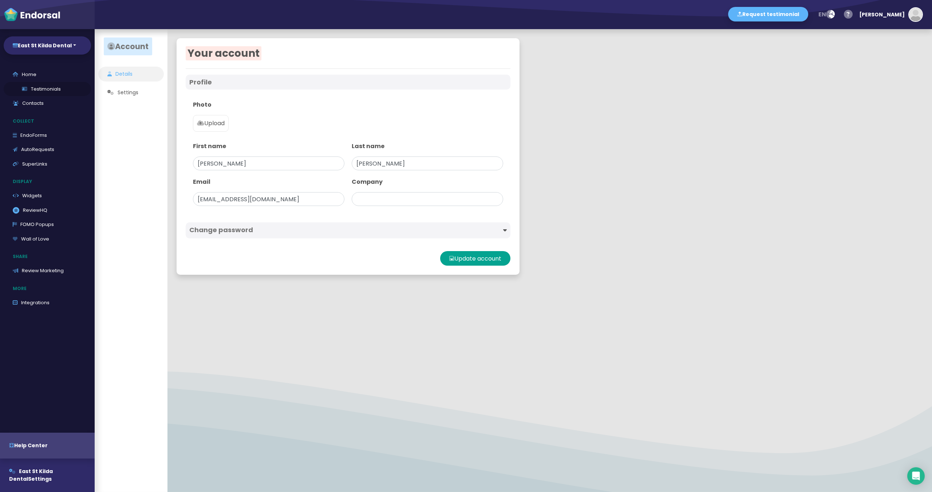
type input "The Coaching Institute"
click at [37, 151] on link "AutoRequests" at bounding box center [47, 149] width 87 height 15
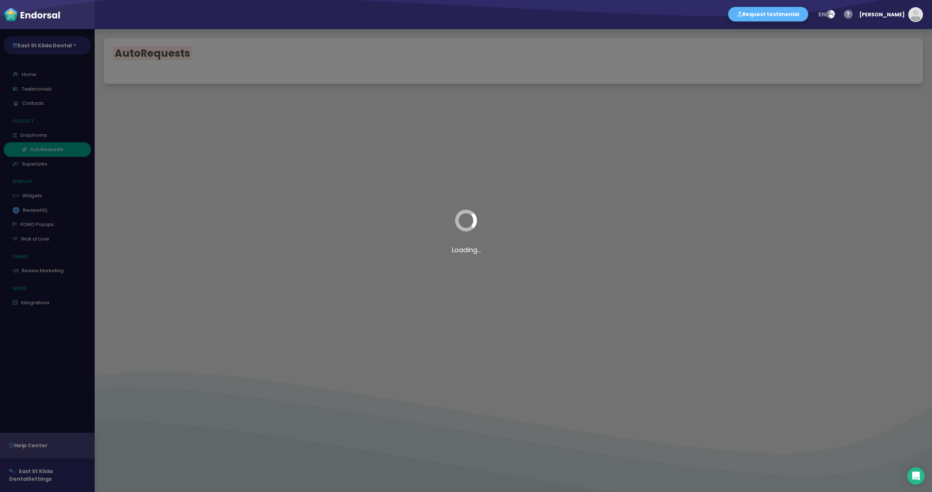
select select "90"
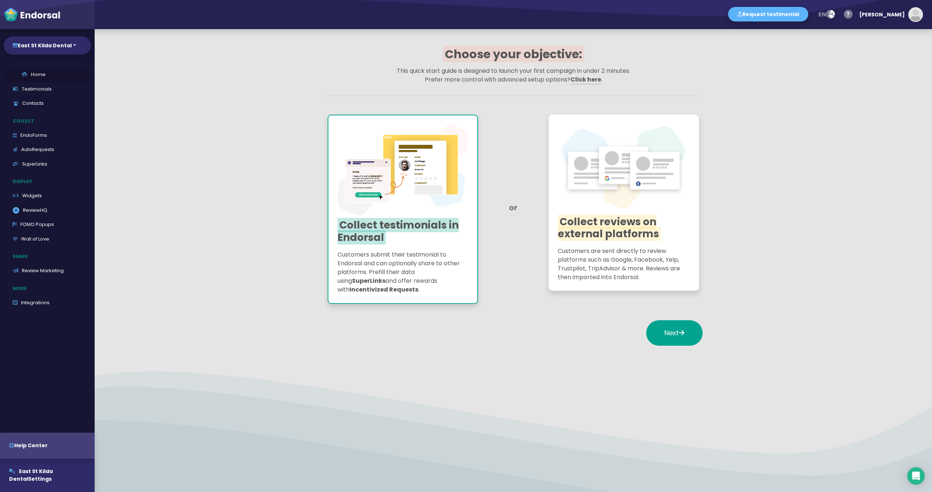
click at [35, 76] on link "Home" at bounding box center [47, 74] width 87 height 15
select select "14"
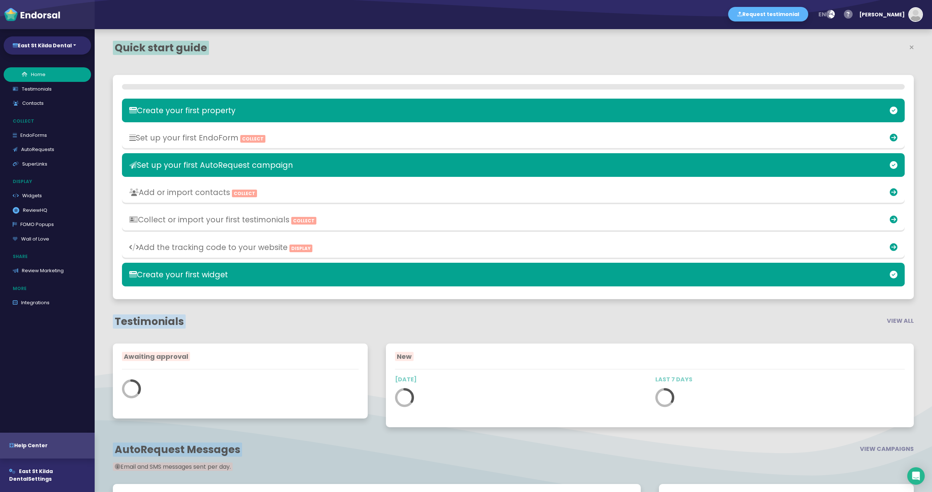
scroll to position [304, 528]
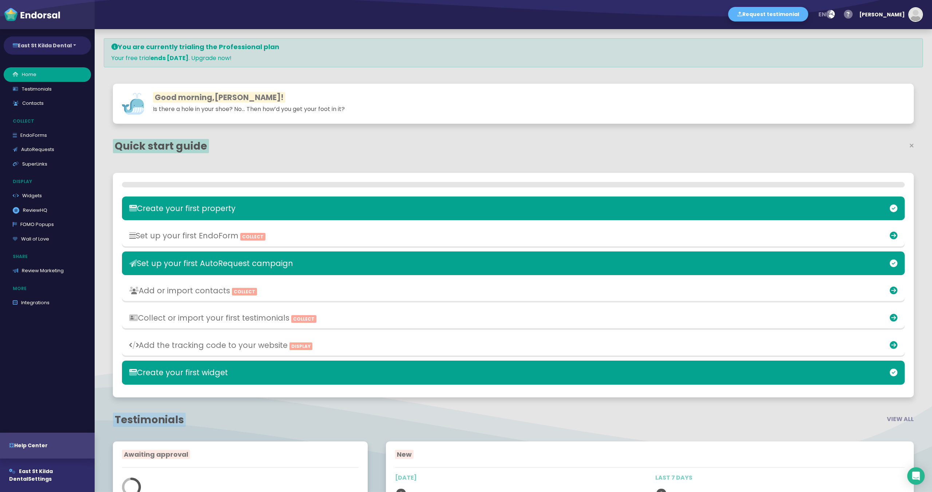
click at [61, 43] on button "East St Kilda Dental" at bounding box center [47, 45] width 87 height 18
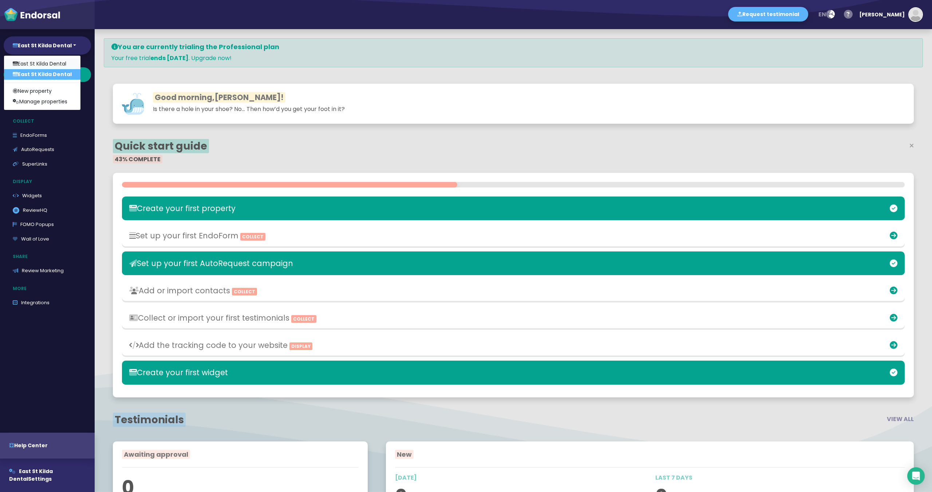
click at [48, 62] on link "East St Kilda Dental" at bounding box center [42, 64] width 76 height 11
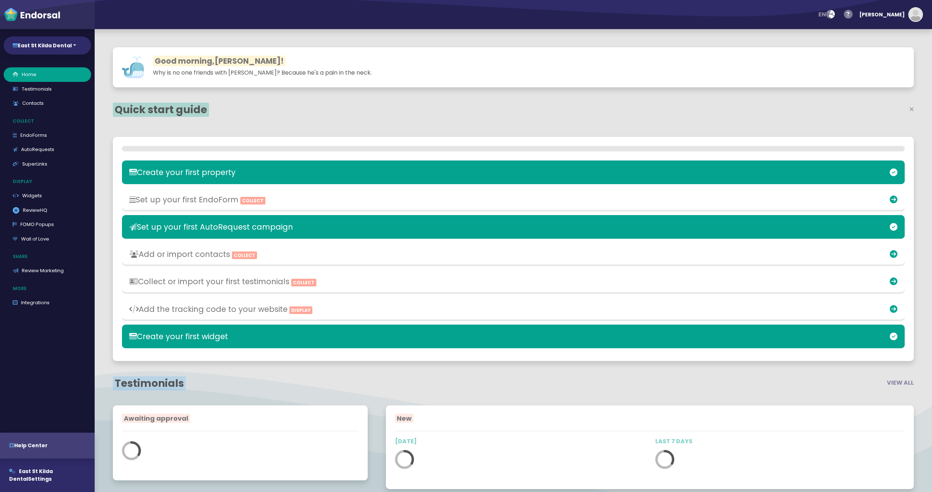
select select "14"
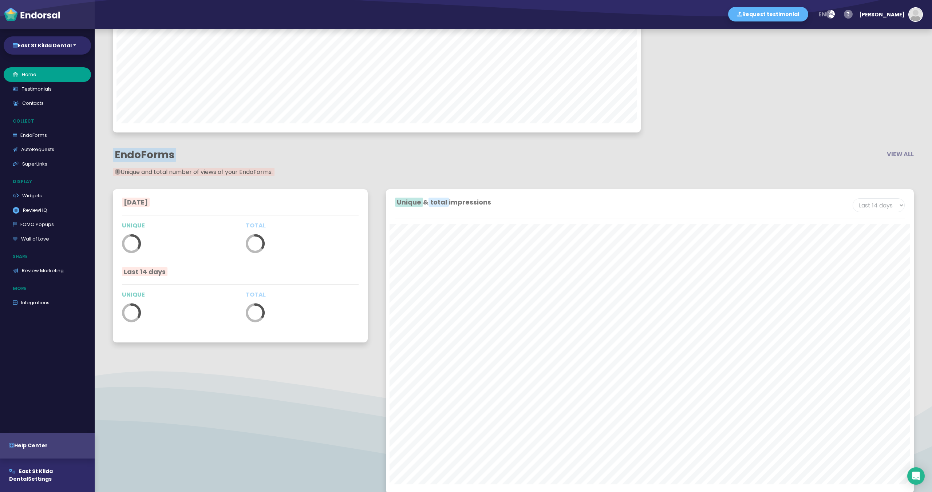
scroll to position [1512, 0]
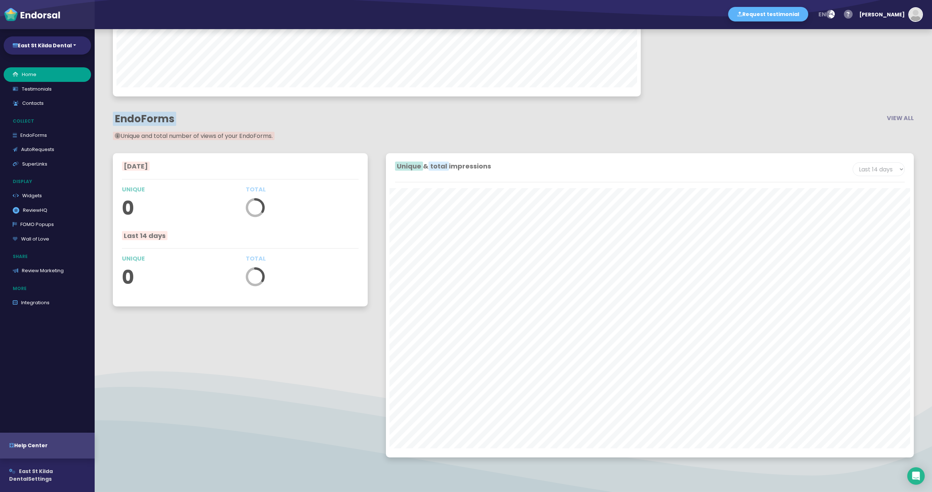
click at [45, 472] on span "East St Kilda Dental" at bounding box center [31, 475] width 44 height 15
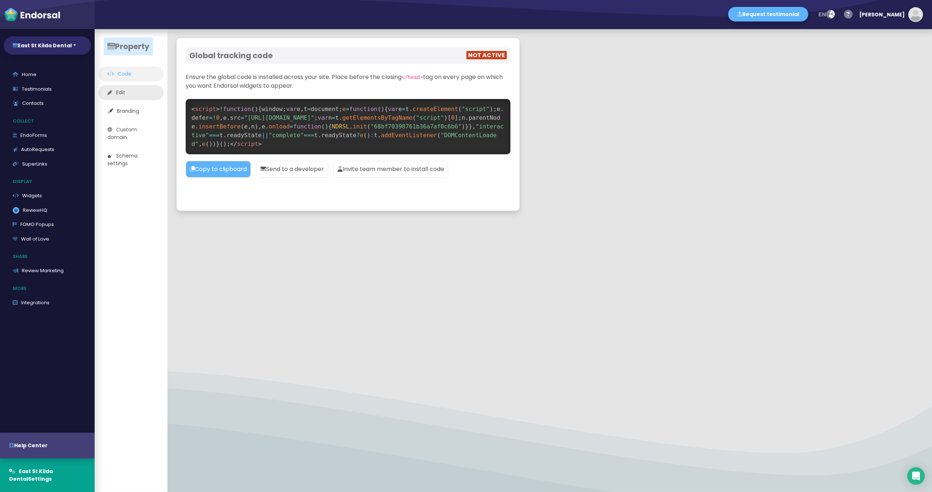
click at [133, 92] on link "Edit" at bounding box center [131, 92] width 66 height 15
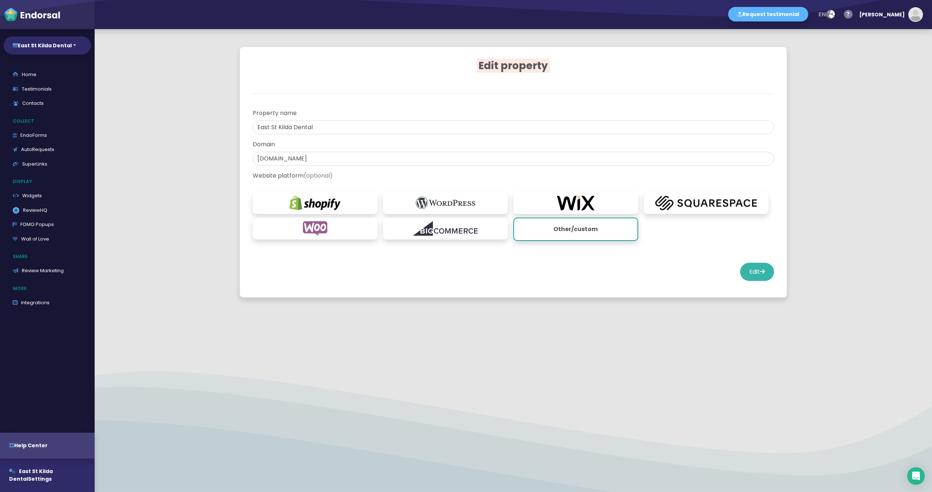
click at [752, 275] on button "Edit" at bounding box center [757, 272] width 34 height 18
select select "14"
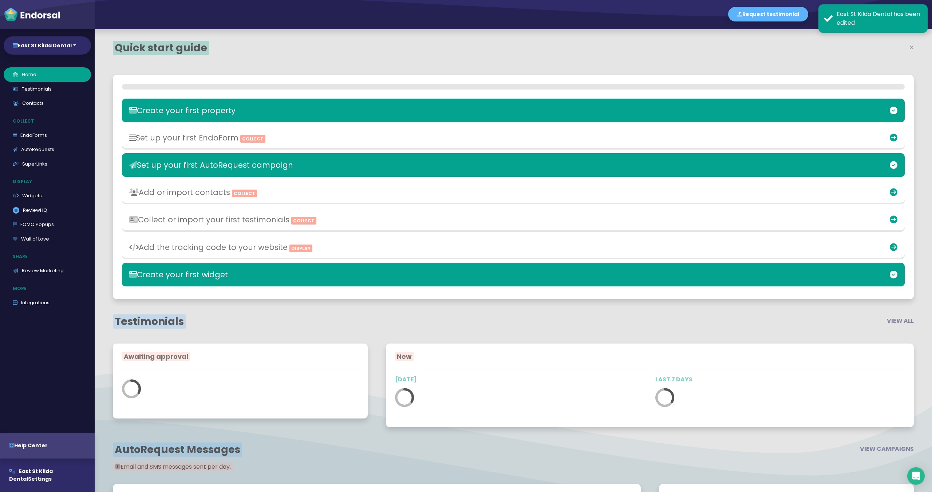
scroll to position [304, 528]
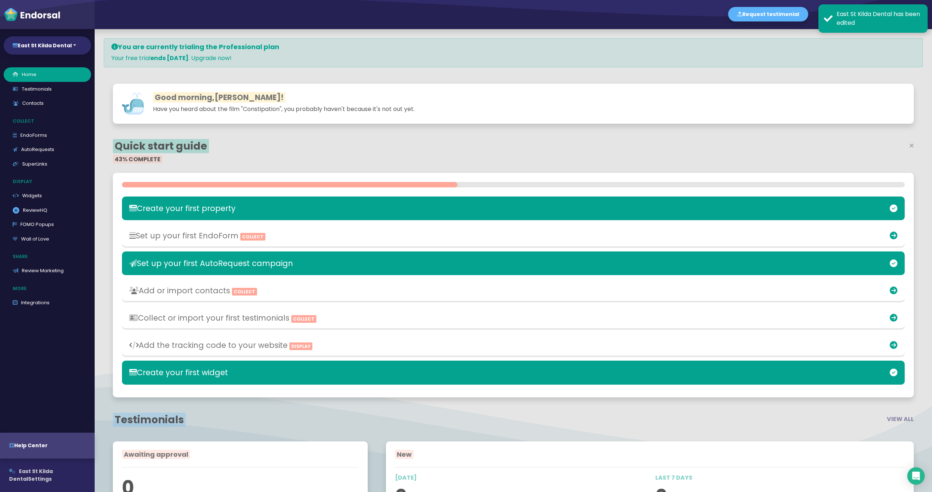
click at [44, 480] on button "East St Kilda Dental Settings" at bounding box center [47, 475] width 95 height 33
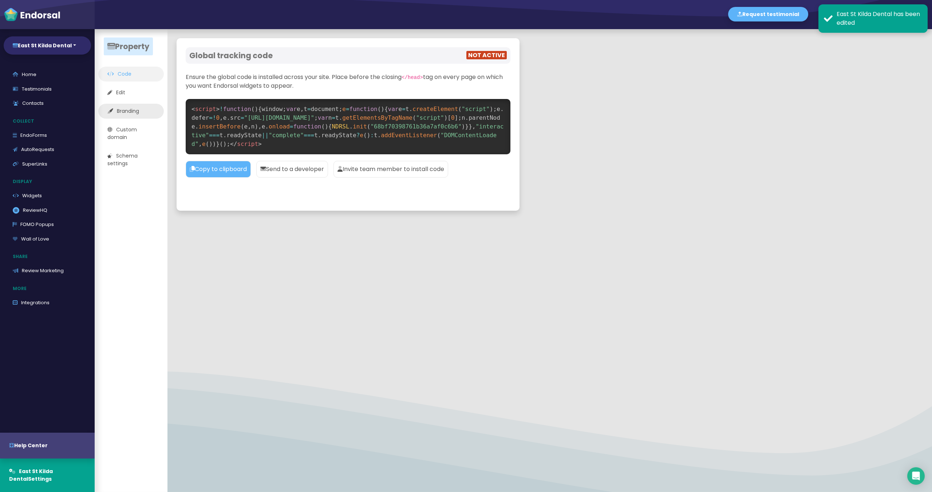
click at [138, 112] on link "Branding" at bounding box center [131, 111] width 66 height 15
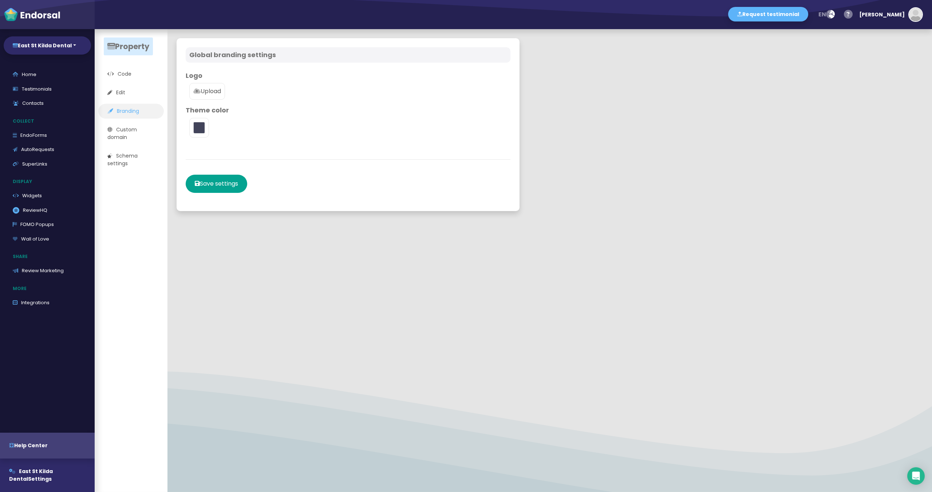
type input "#5DB3F9"
click at [134, 134] on link "Custom domain" at bounding box center [131, 133] width 66 height 23
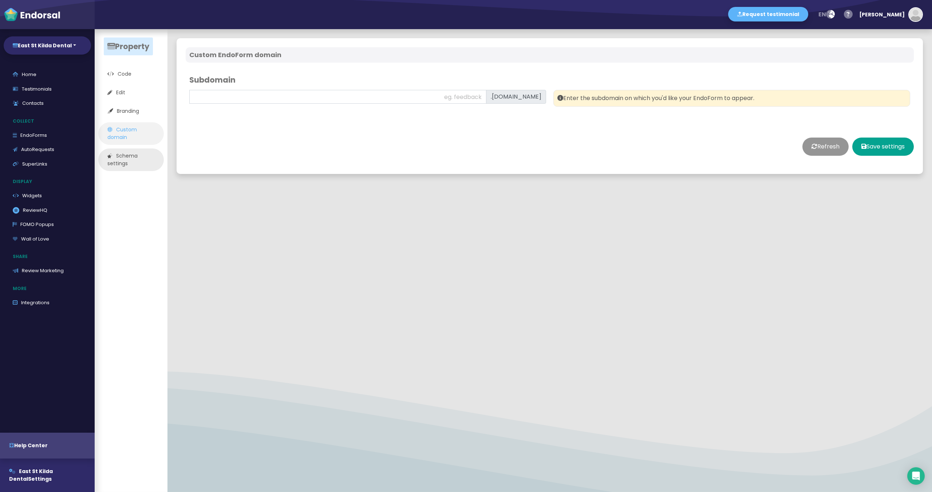
click at [125, 167] on link "Schema settings" at bounding box center [131, 160] width 66 height 23
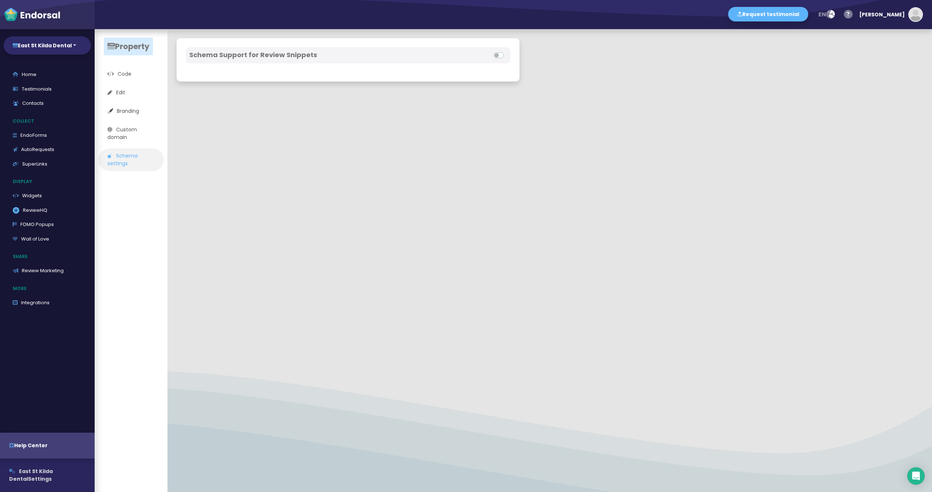
click at [38, 477] on button "East St Kilda Dental Settings" at bounding box center [47, 475] width 95 height 33
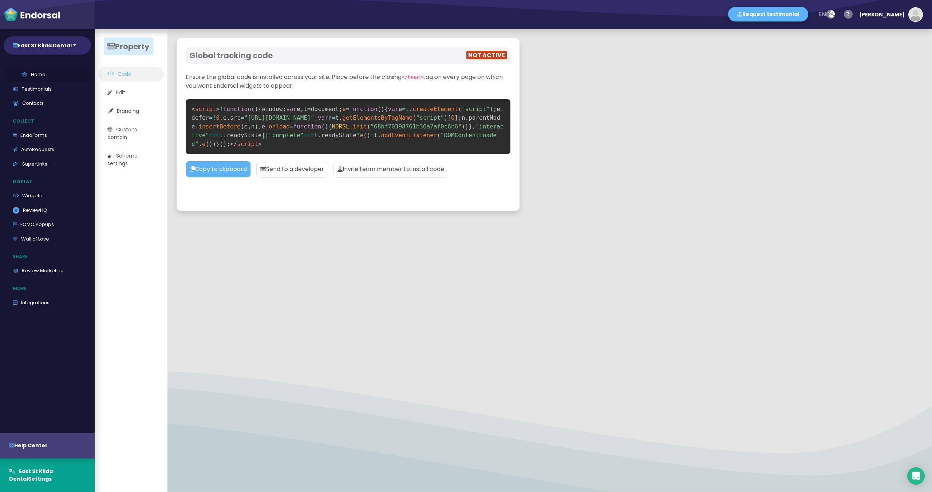
click at [41, 74] on link "Home" at bounding box center [47, 74] width 87 height 15
select select "14"
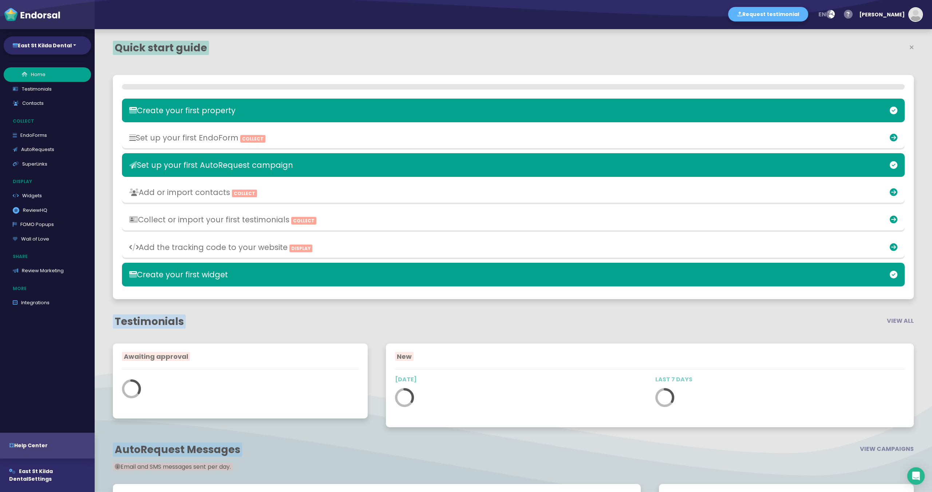
scroll to position [304, 528]
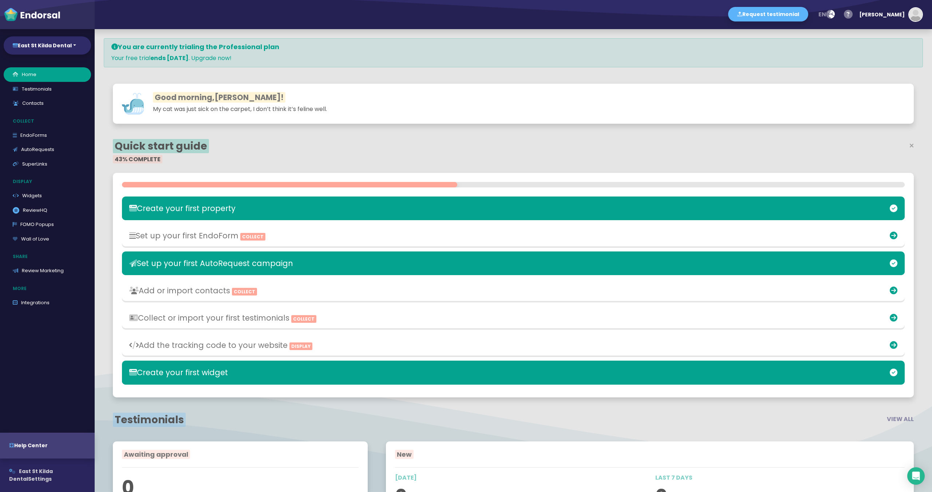
click at [33, 475] on button "East St Kilda Dental Settings" at bounding box center [47, 475] width 95 height 33
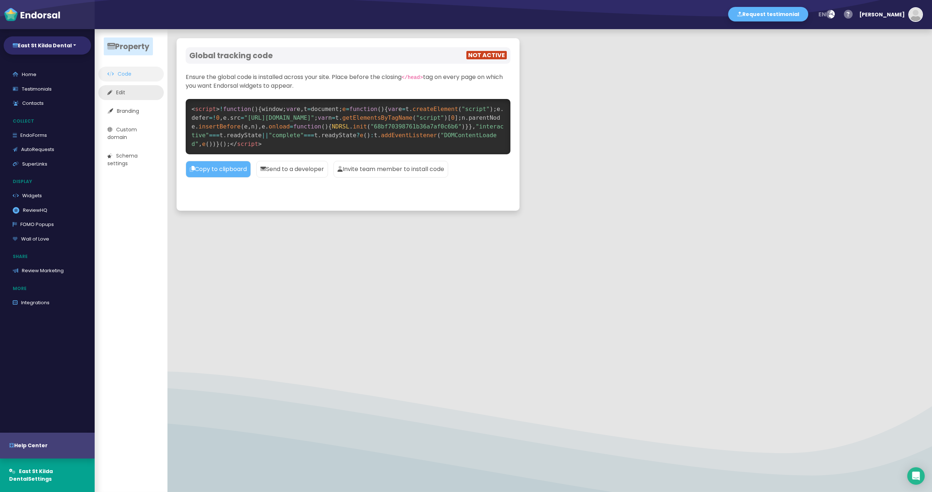
click at [130, 95] on link "Edit" at bounding box center [131, 92] width 66 height 15
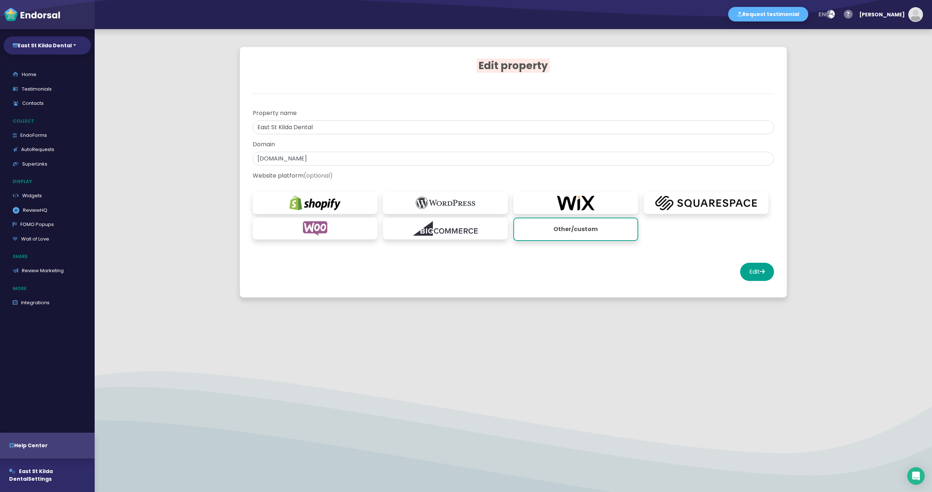
click at [384, 316] on div at bounding box center [513, 320] width 837 height 9
